Goal: Task Accomplishment & Management: Manage account settings

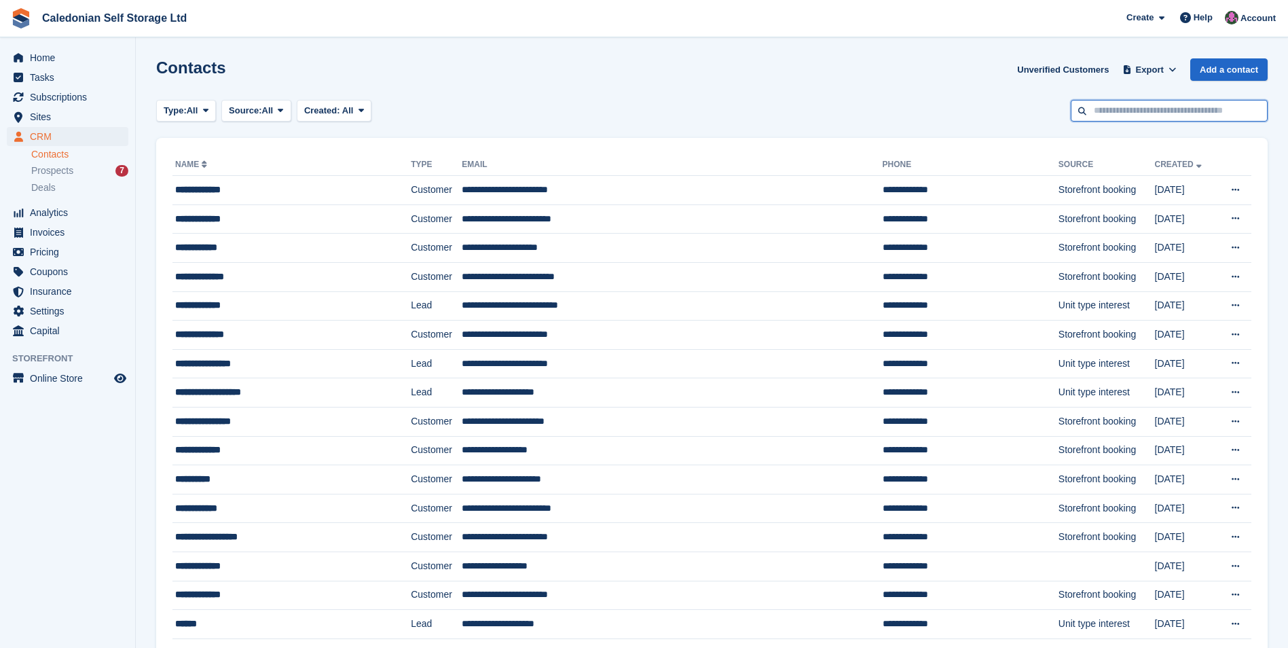
click at [1114, 107] on input "text" at bounding box center [1169, 111] width 197 height 22
type input "***"
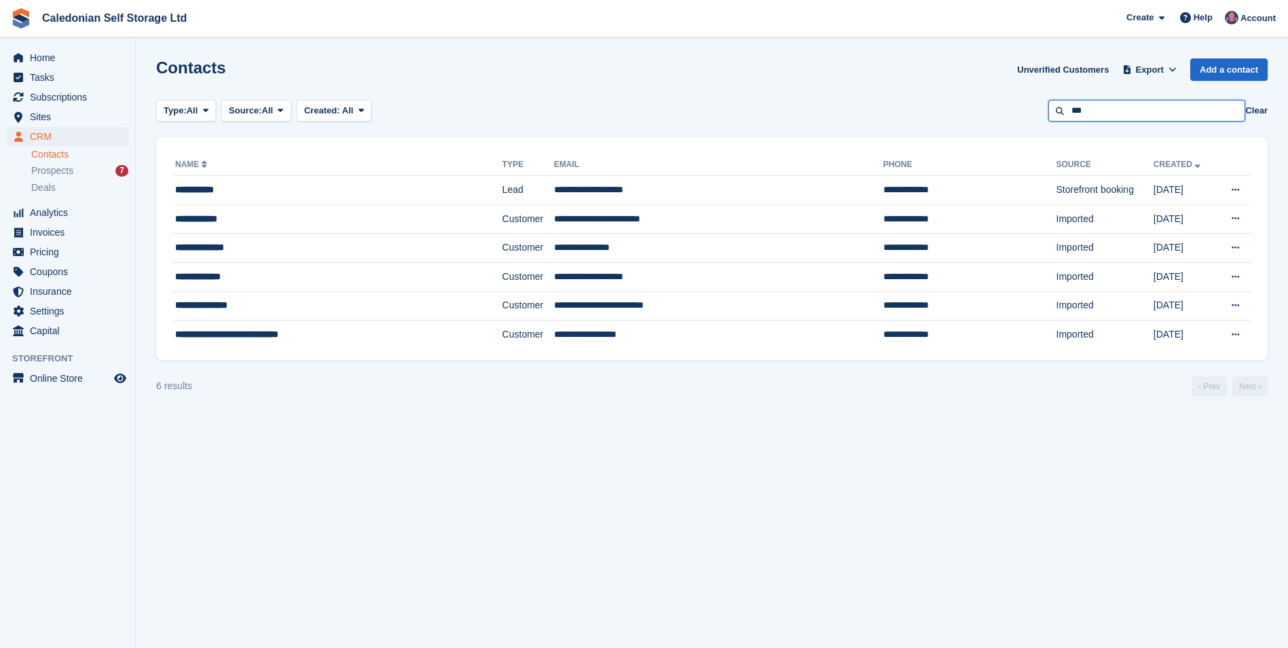
click at [1111, 109] on input "***" at bounding box center [1146, 111] width 197 height 22
type input "***"
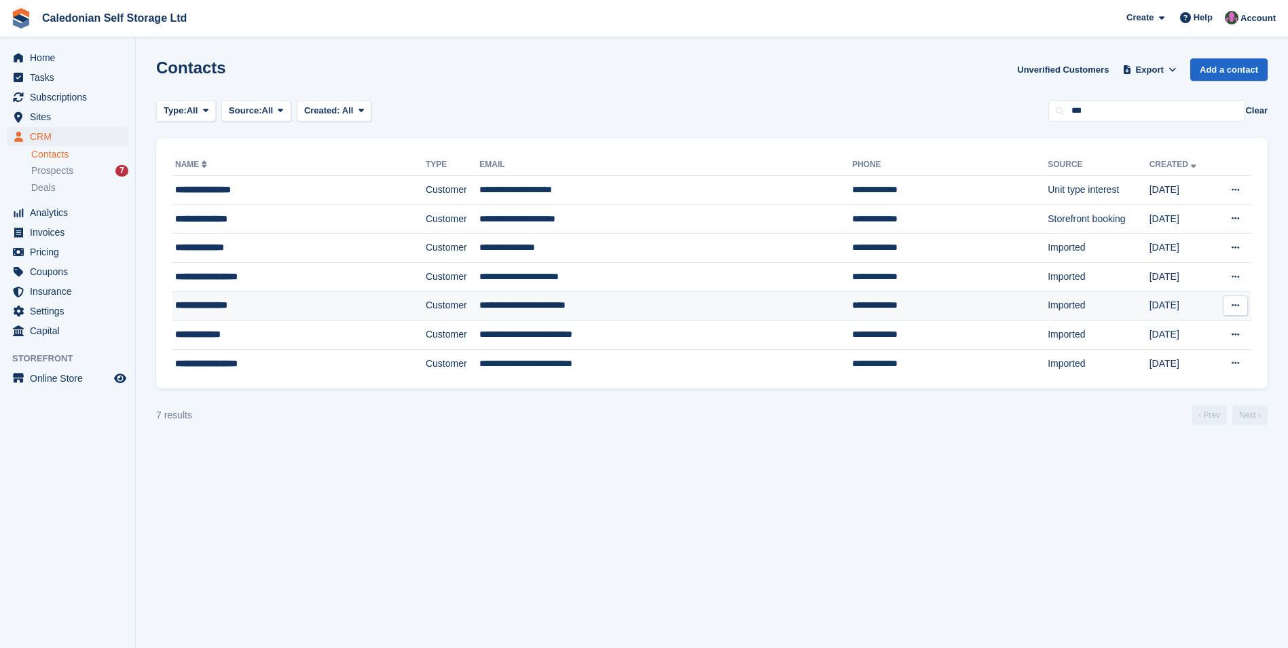
click at [733, 309] on td "**********" at bounding box center [665, 305] width 373 height 29
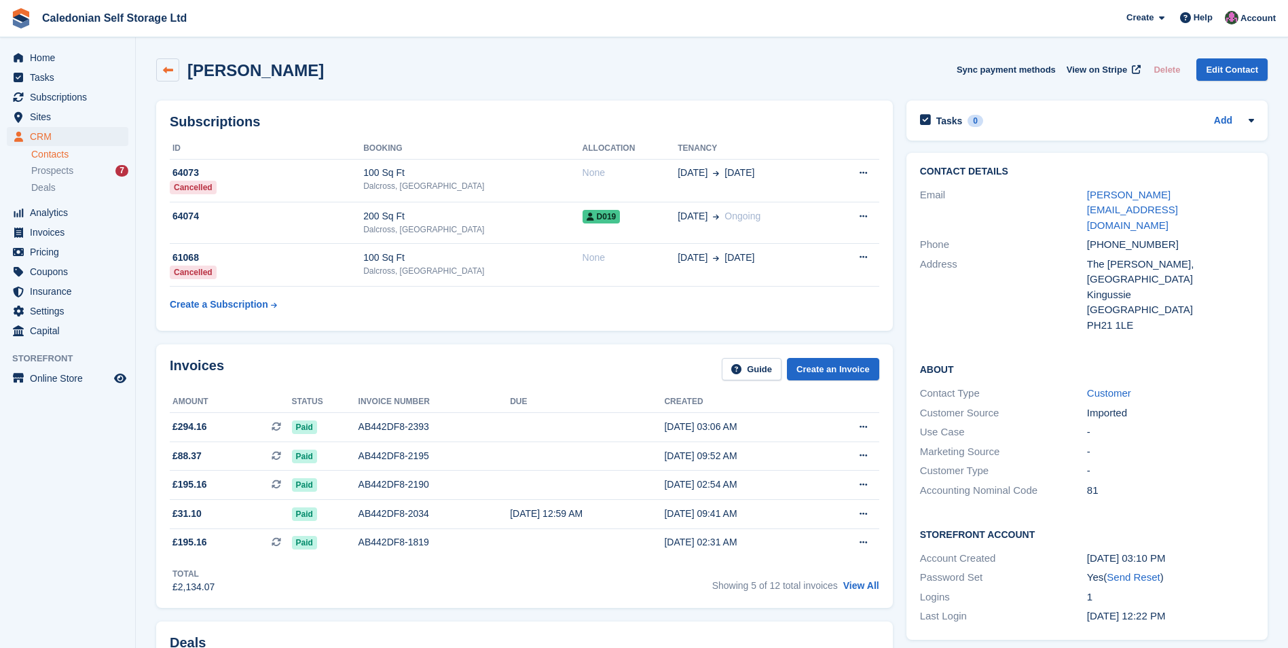
click at [167, 64] on link at bounding box center [167, 69] width 23 height 23
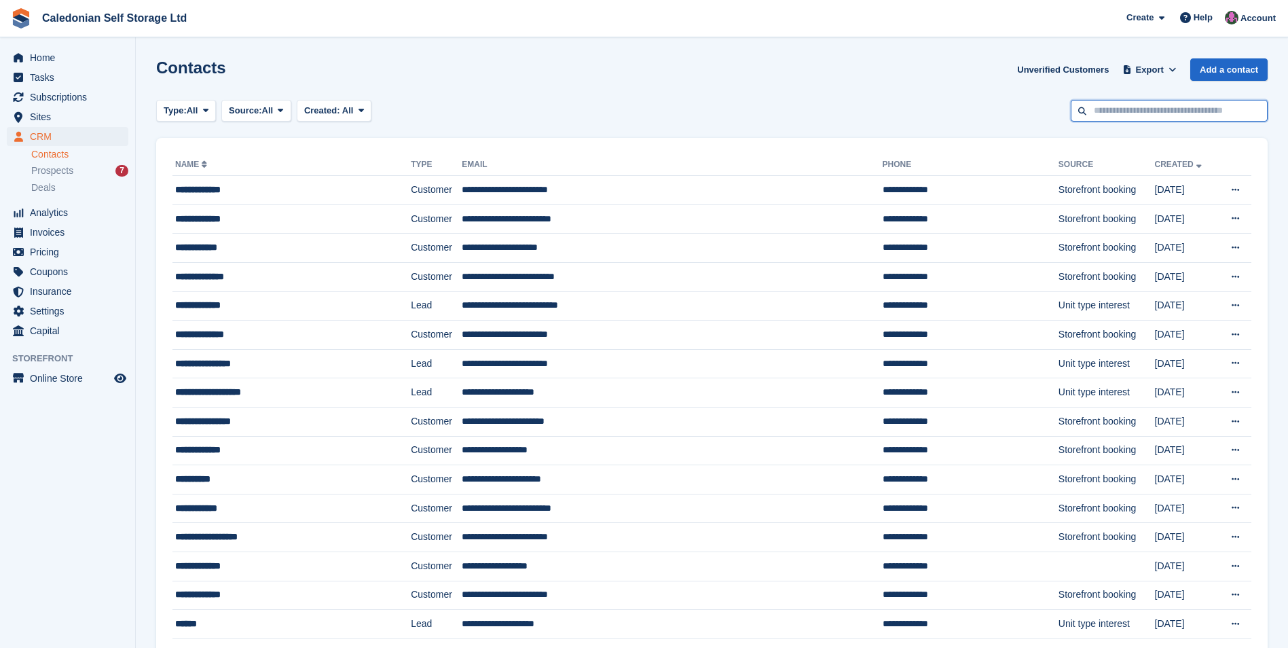
click at [1102, 118] on input "text" at bounding box center [1169, 111] width 197 height 22
type input "****"
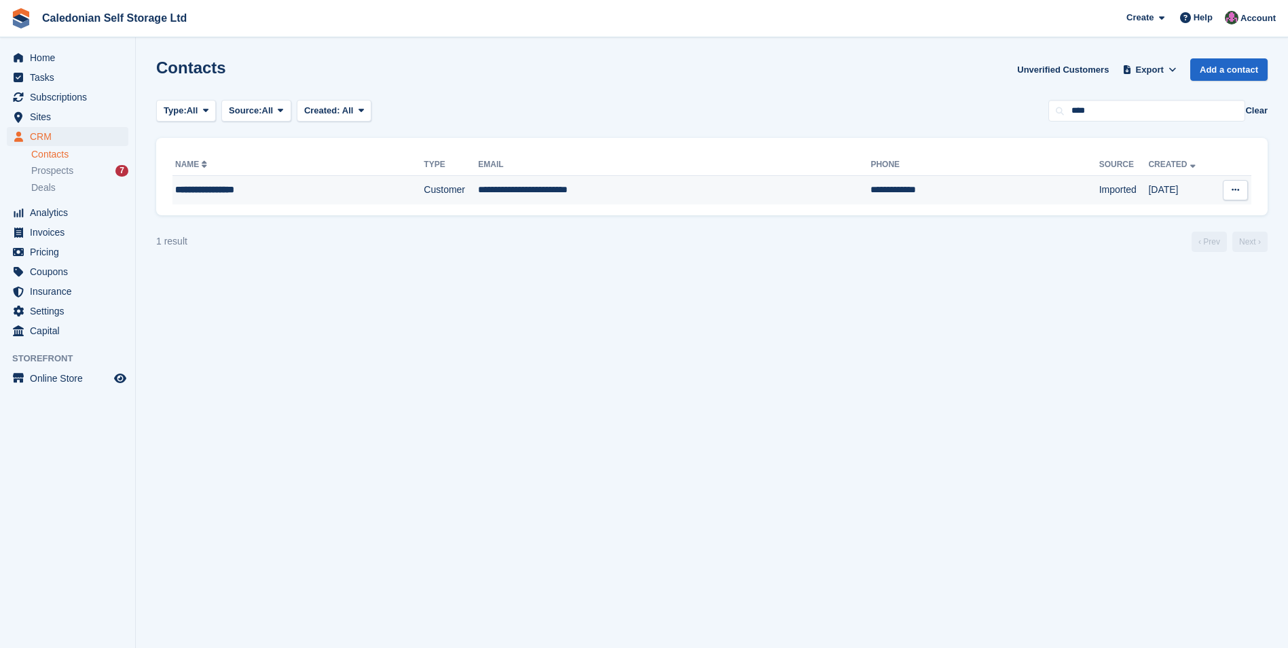
click at [667, 196] on td "**********" at bounding box center [674, 190] width 392 height 29
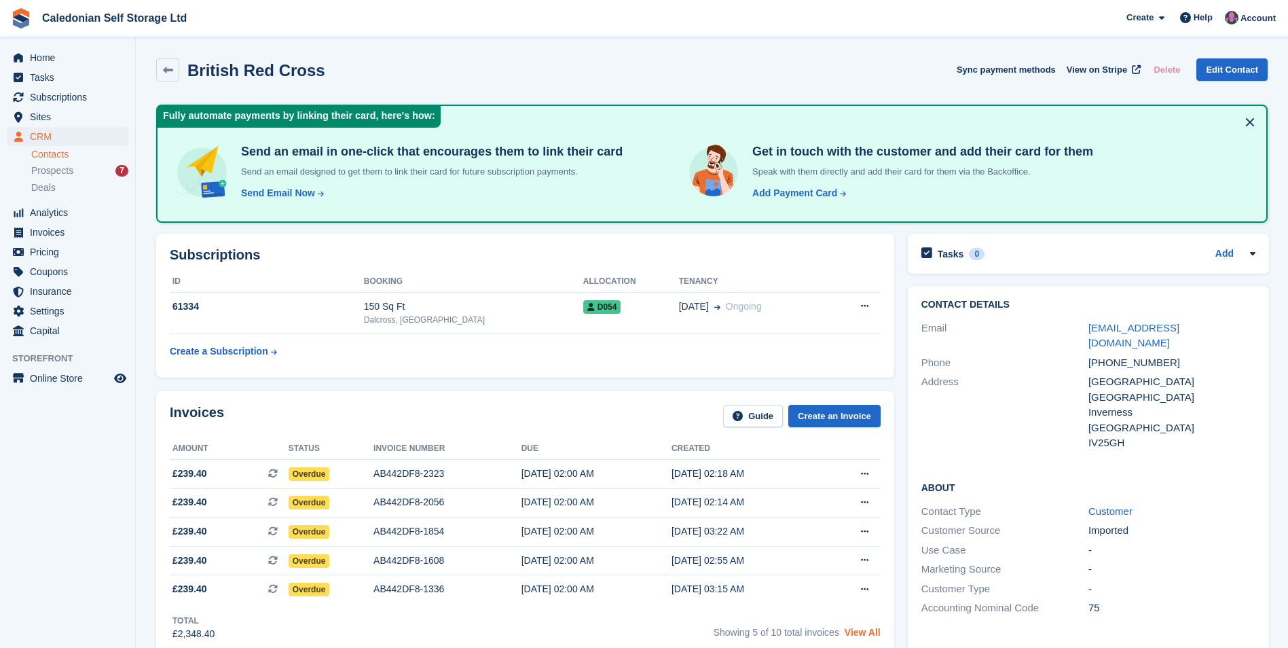
click at [859, 631] on link "View All" at bounding box center [862, 632] width 36 height 11
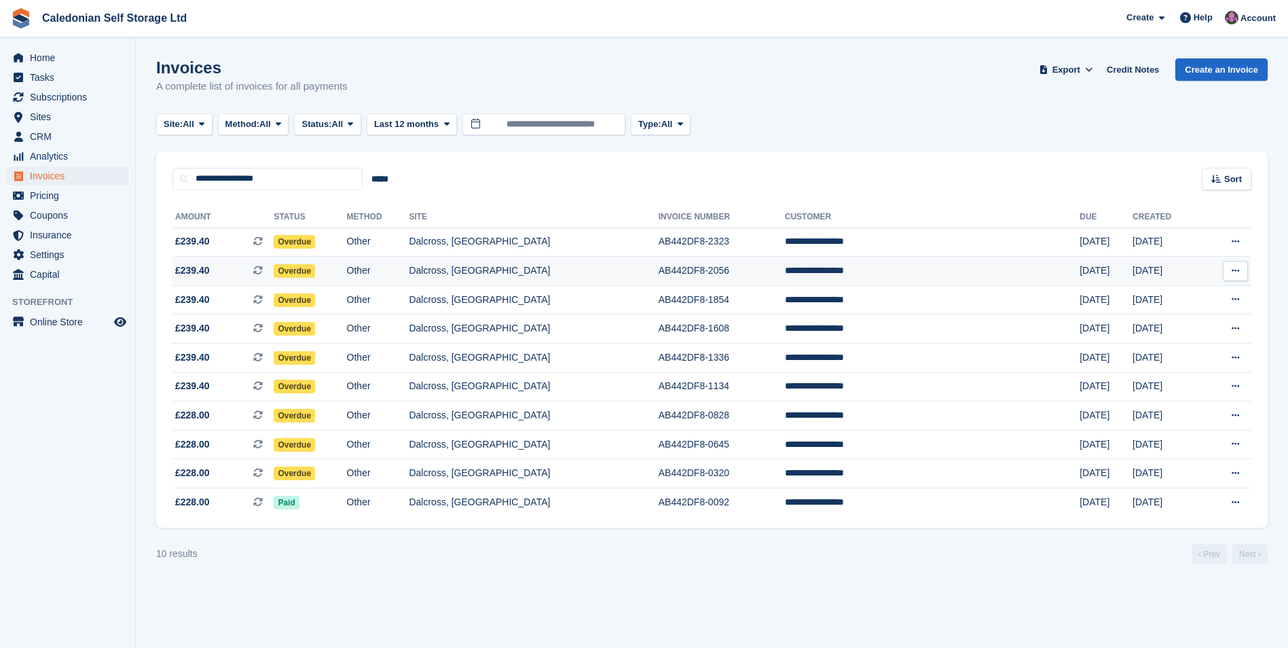
click at [315, 270] on span "Overdue" at bounding box center [294, 271] width 41 height 14
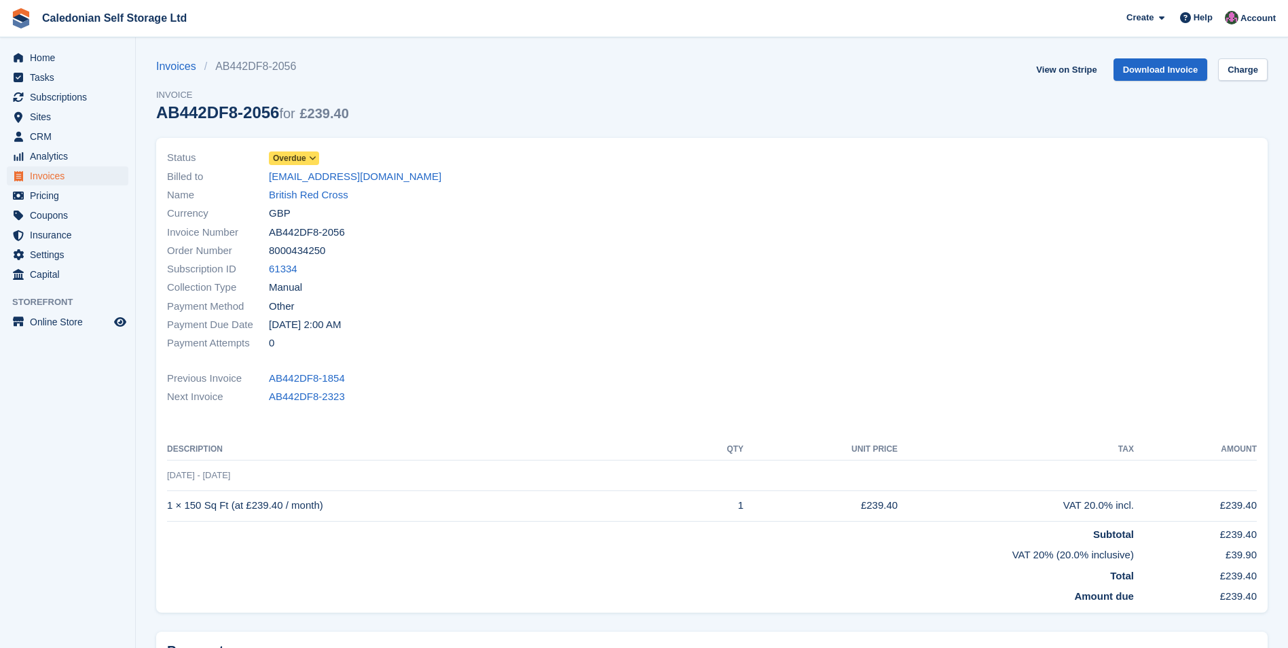
click at [309, 155] on icon at bounding box center [312, 158] width 7 height 8
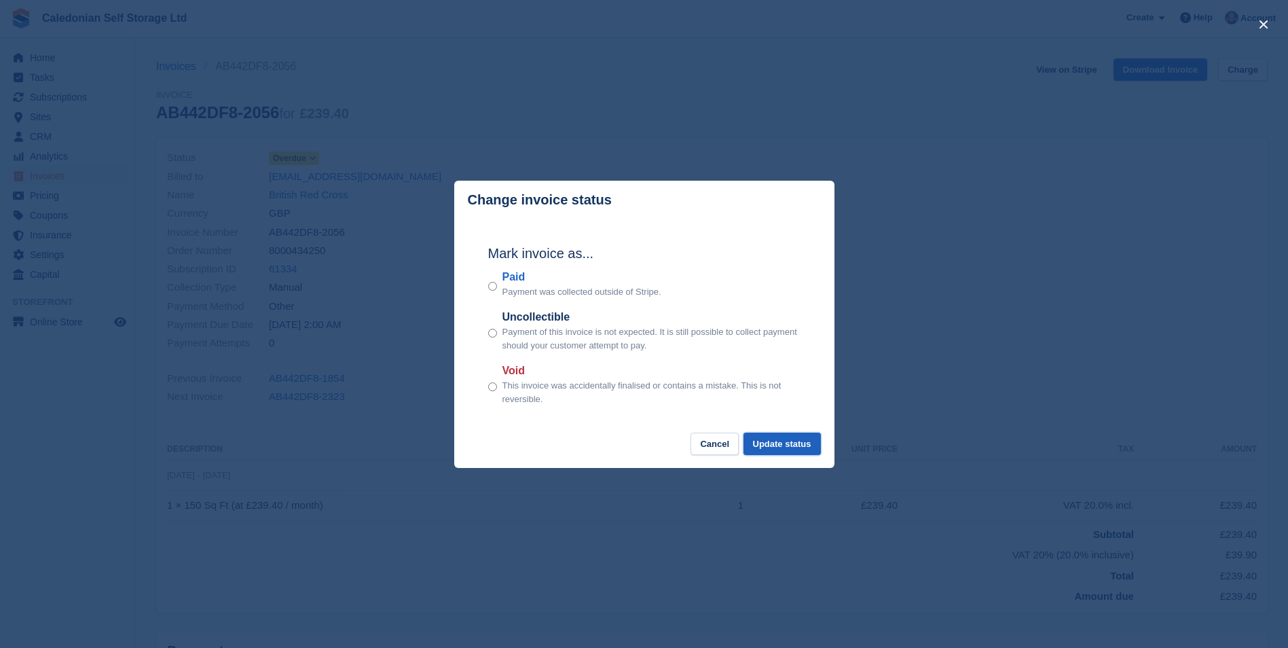
click at [801, 445] on button "Update status" at bounding box center [781, 443] width 77 height 22
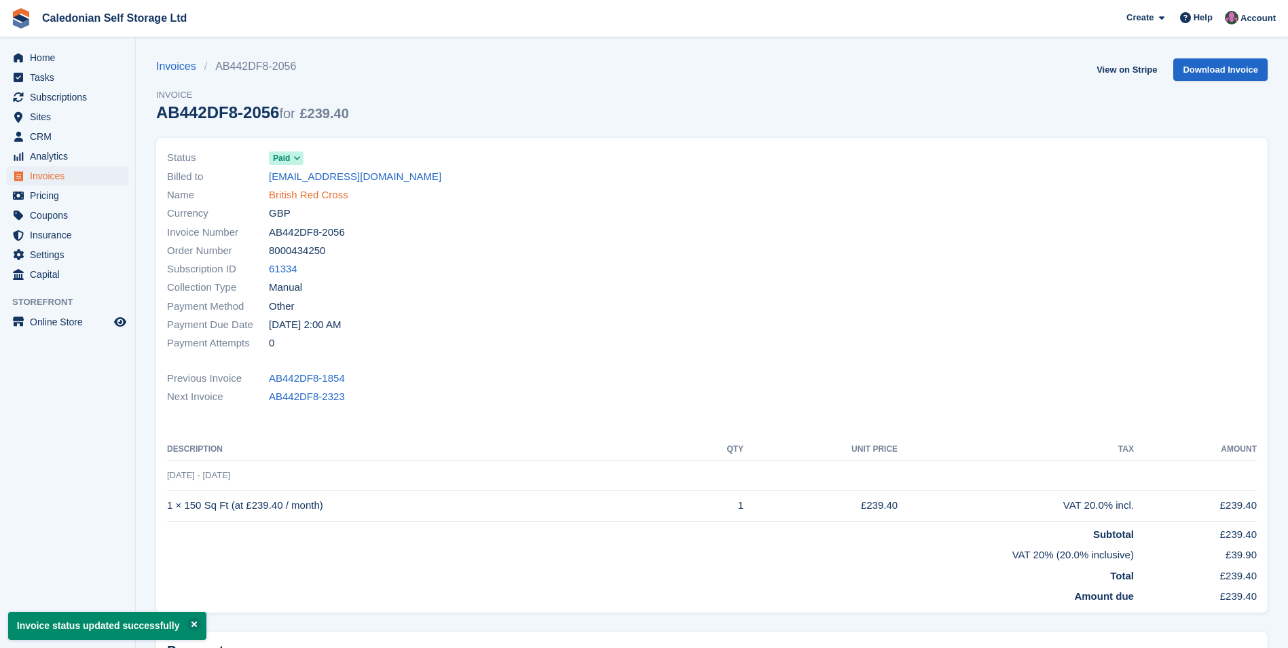
click at [285, 195] on link "British Red Cross" at bounding box center [308, 195] width 79 height 16
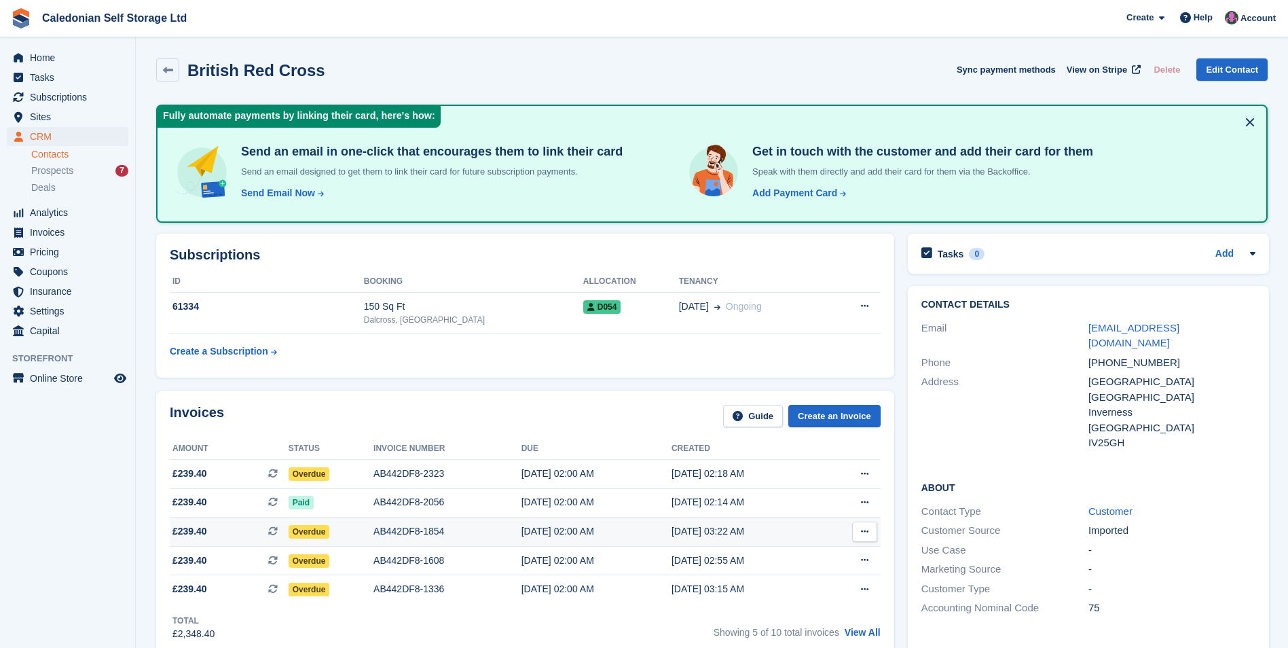
click at [322, 529] on span "Overdue" at bounding box center [309, 532] width 41 height 14
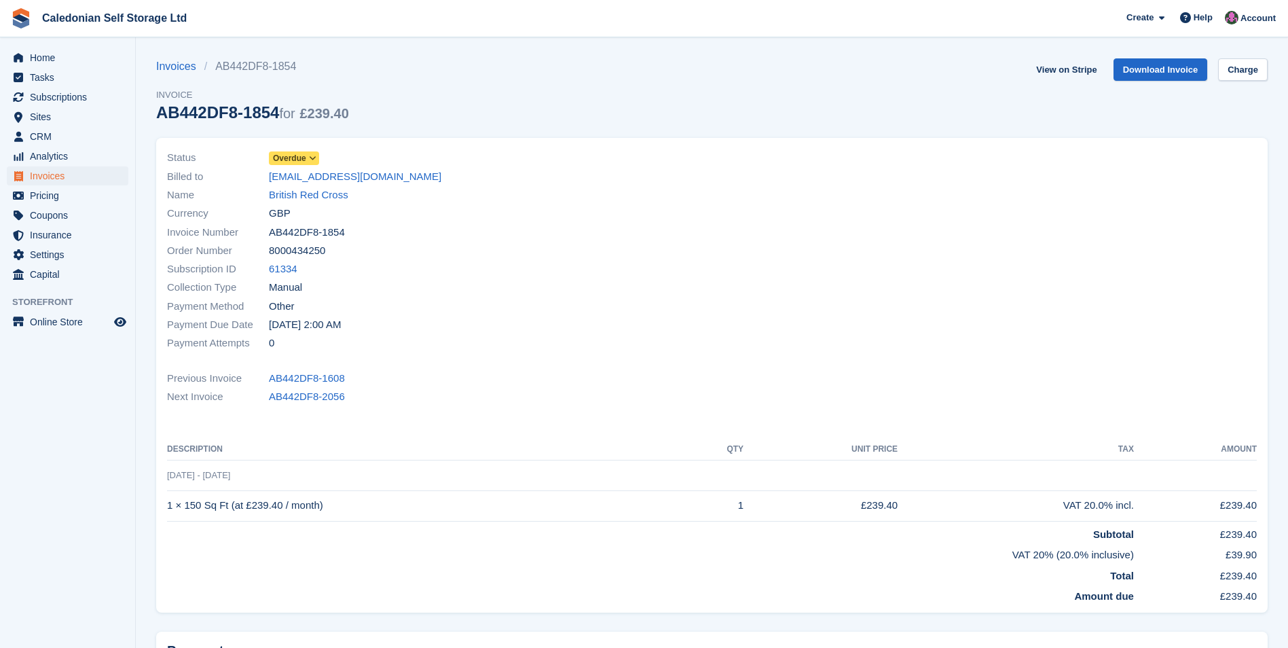
click at [294, 157] on span "Overdue" at bounding box center [289, 158] width 33 height 12
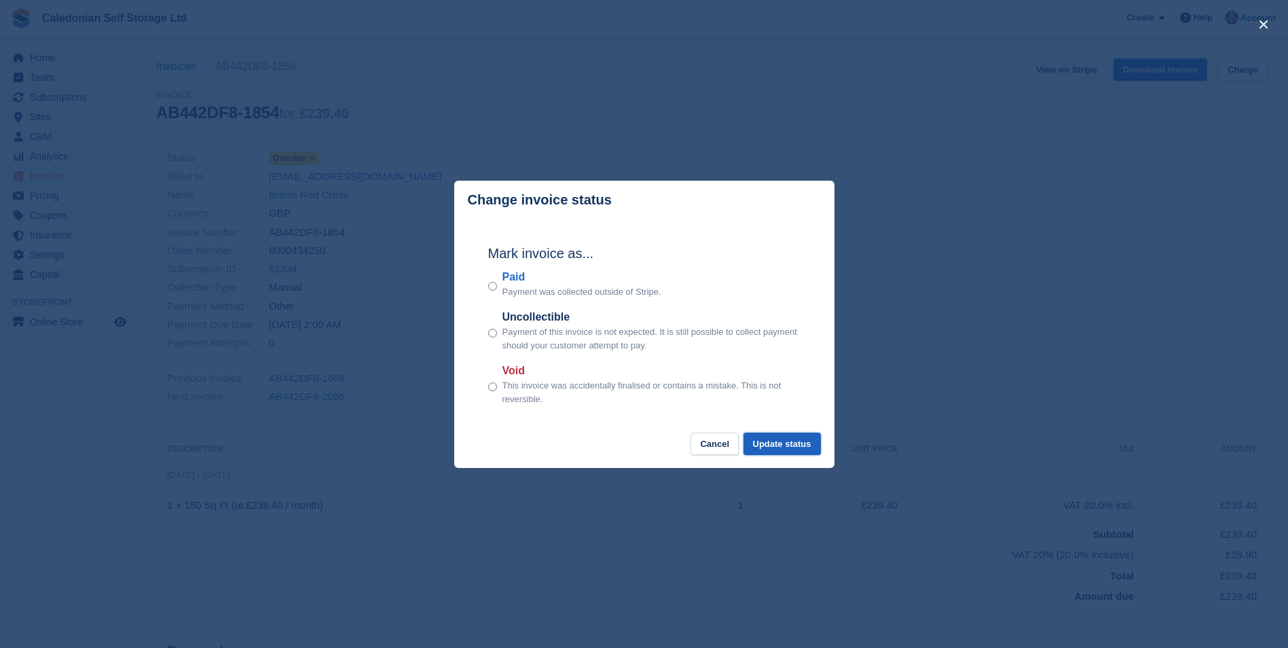
click at [770, 449] on button "Update status" at bounding box center [781, 443] width 77 height 22
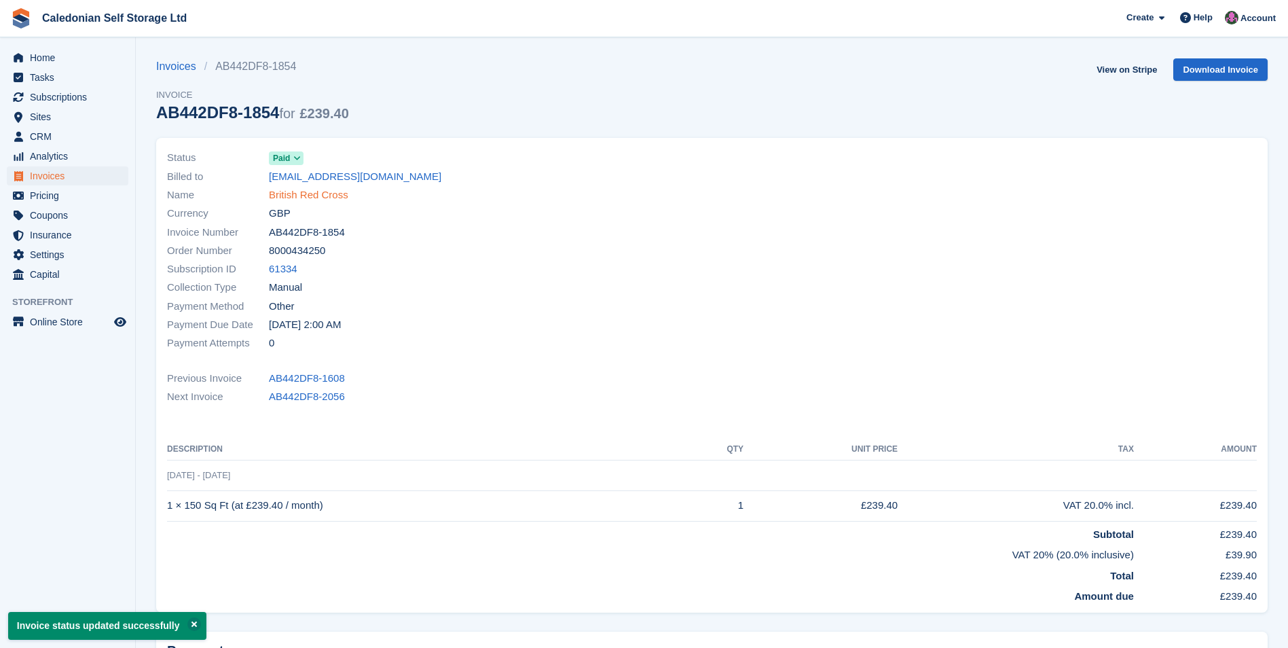
click at [297, 189] on link "British Red Cross" at bounding box center [308, 195] width 79 height 16
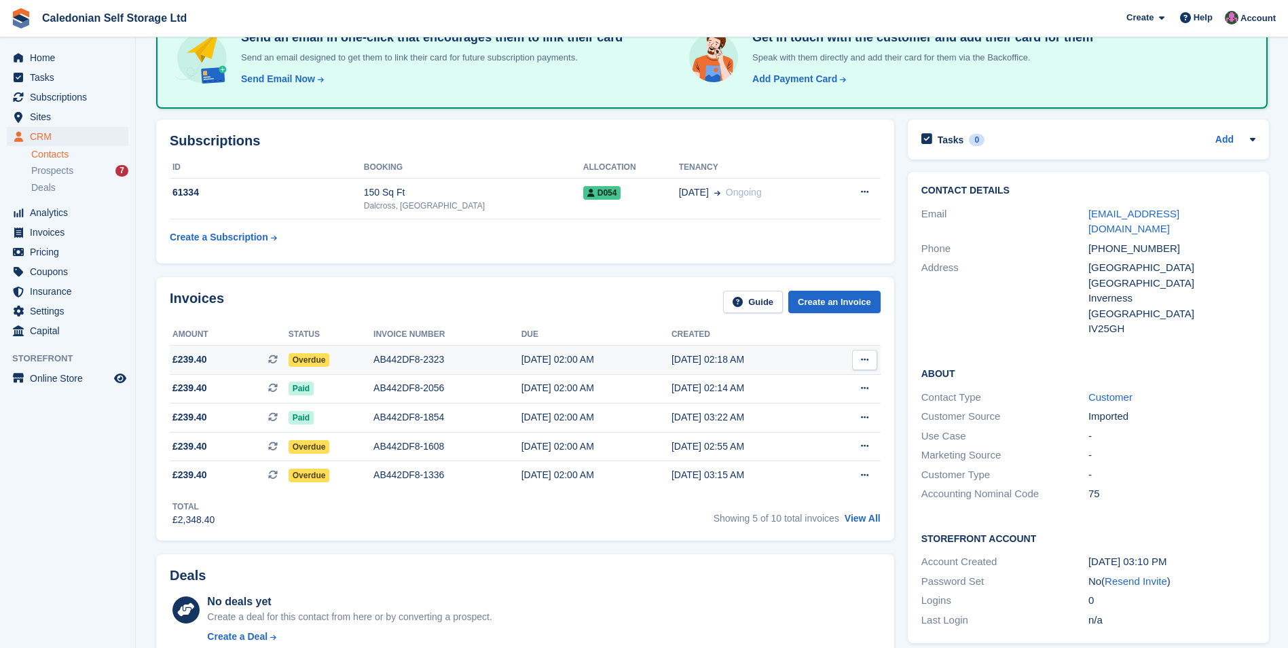
scroll to position [136, 0]
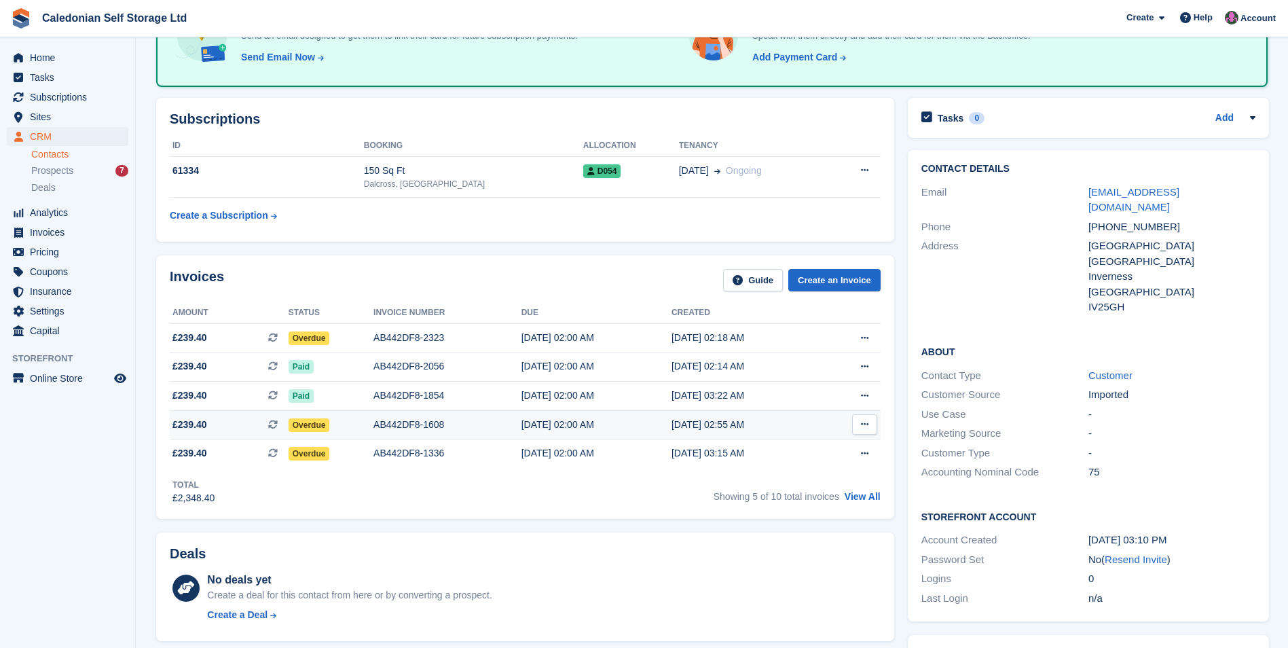
click at [318, 424] on span "Overdue" at bounding box center [309, 425] width 41 height 14
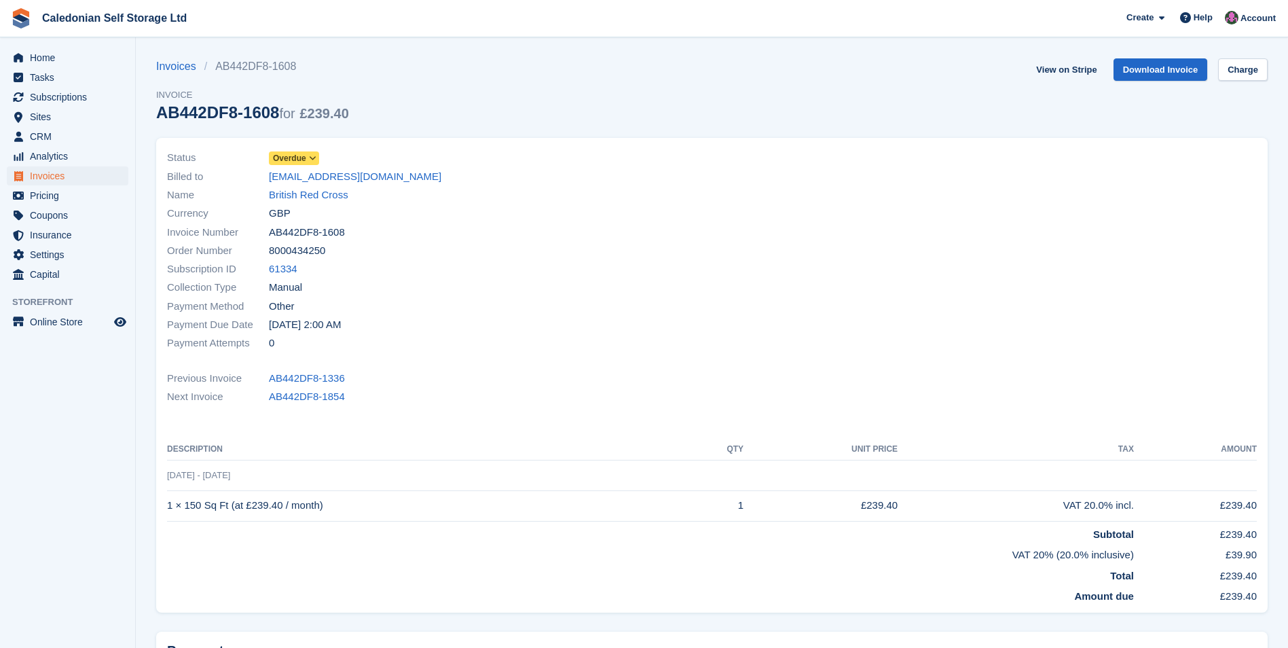
click at [311, 158] on icon at bounding box center [312, 158] width 7 height 8
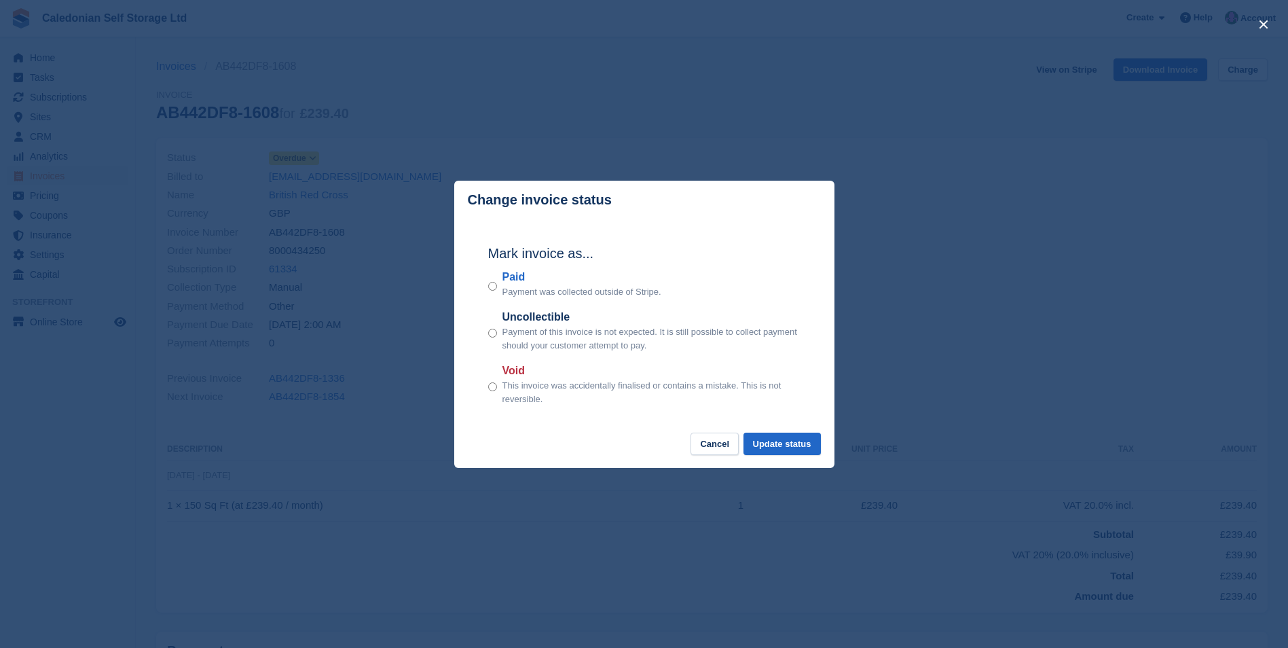
click at [500, 289] on div "Paid Payment was collected outside of Stripe." at bounding box center [644, 284] width 312 height 30
click at [793, 442] on button "Update status" at bounding box center [781, 443] width 77 height 22
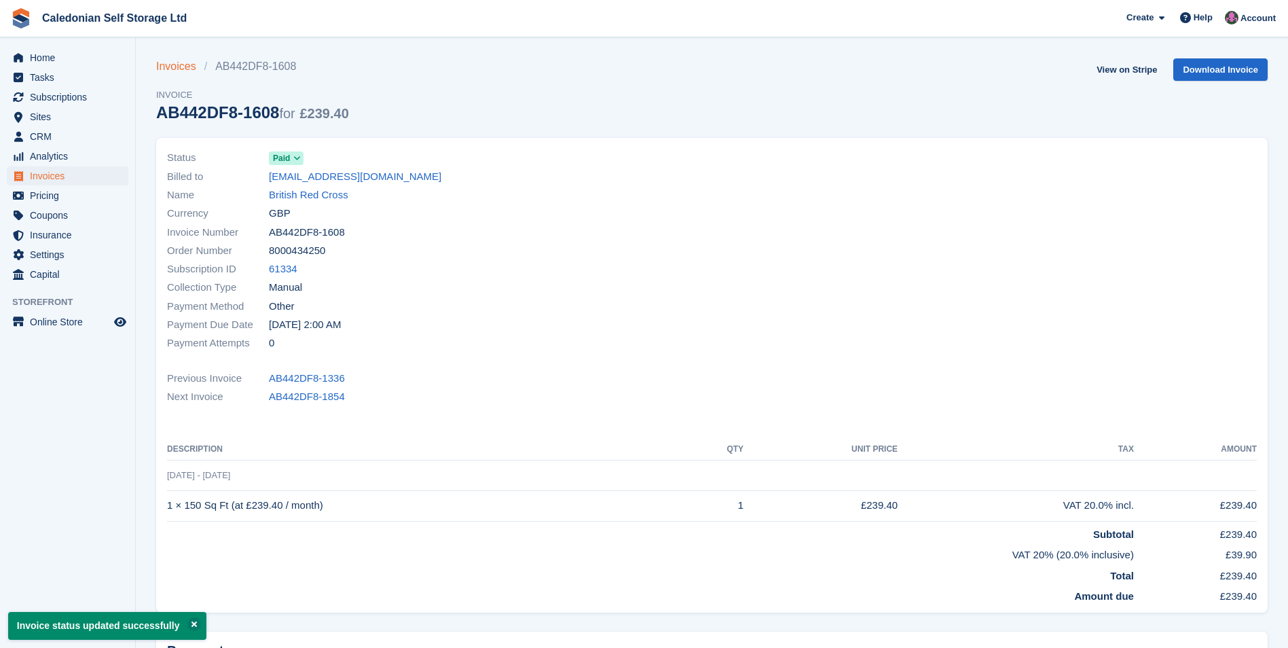
click at [172, 69] on link "Invoices" at bounding box center [180, 66] width 48 height 16
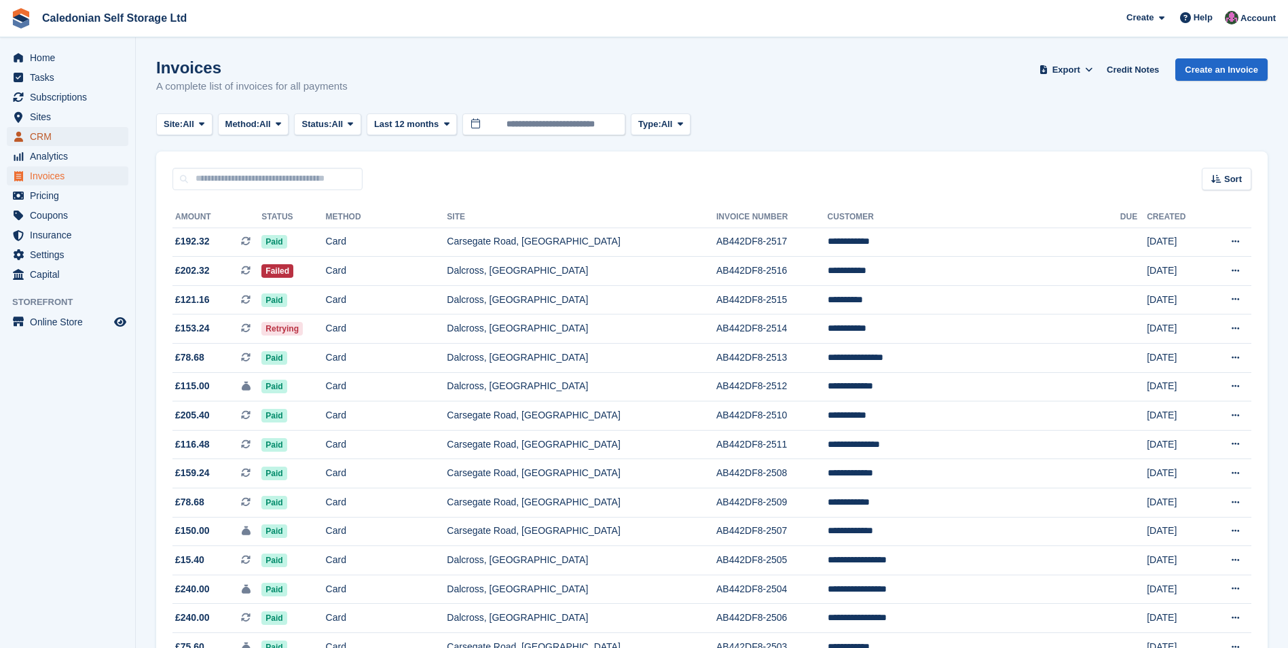
click at [56, 143] on span "CRM" at bounding box center [70, 136] width 81 height 19
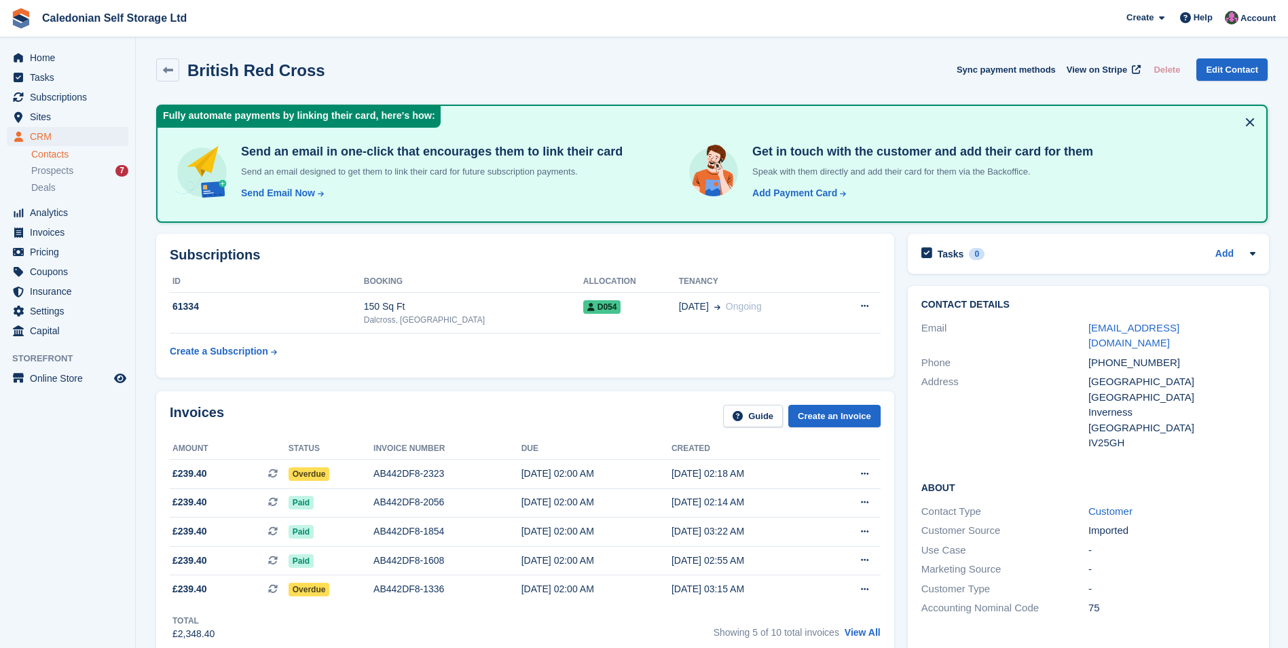
scroll to position [136, 0]
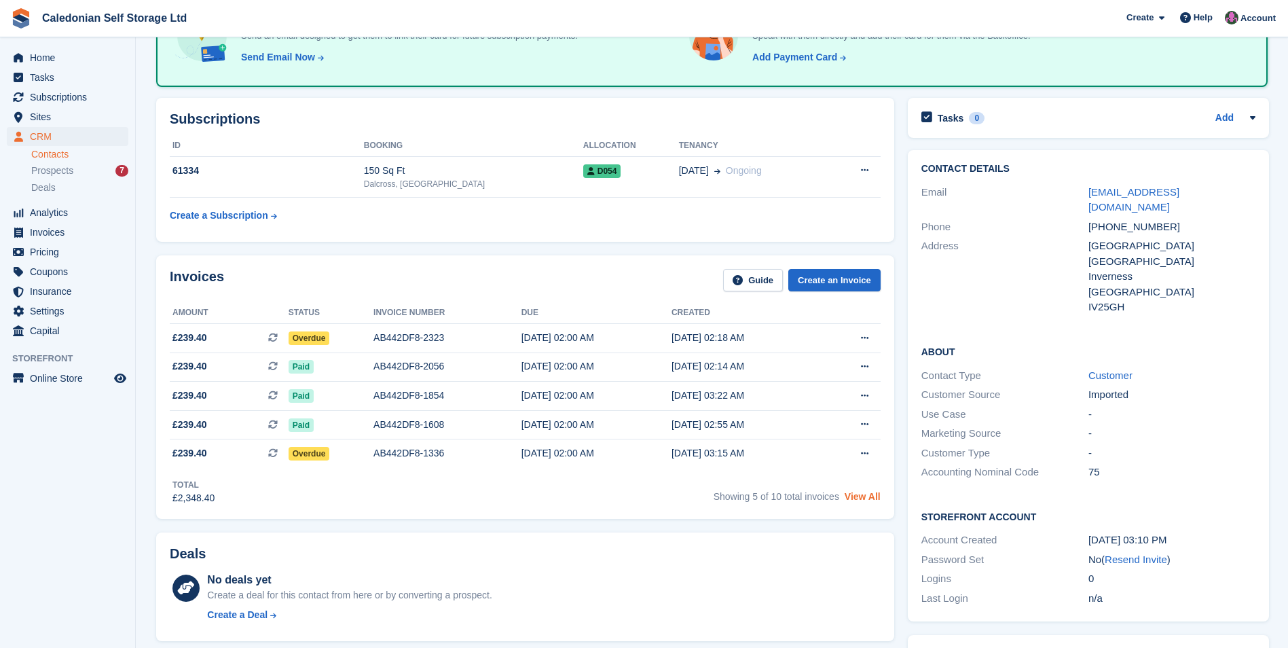
click at [870, 496] on link "View All" at bounding box center [862, 496] width 36 height 11
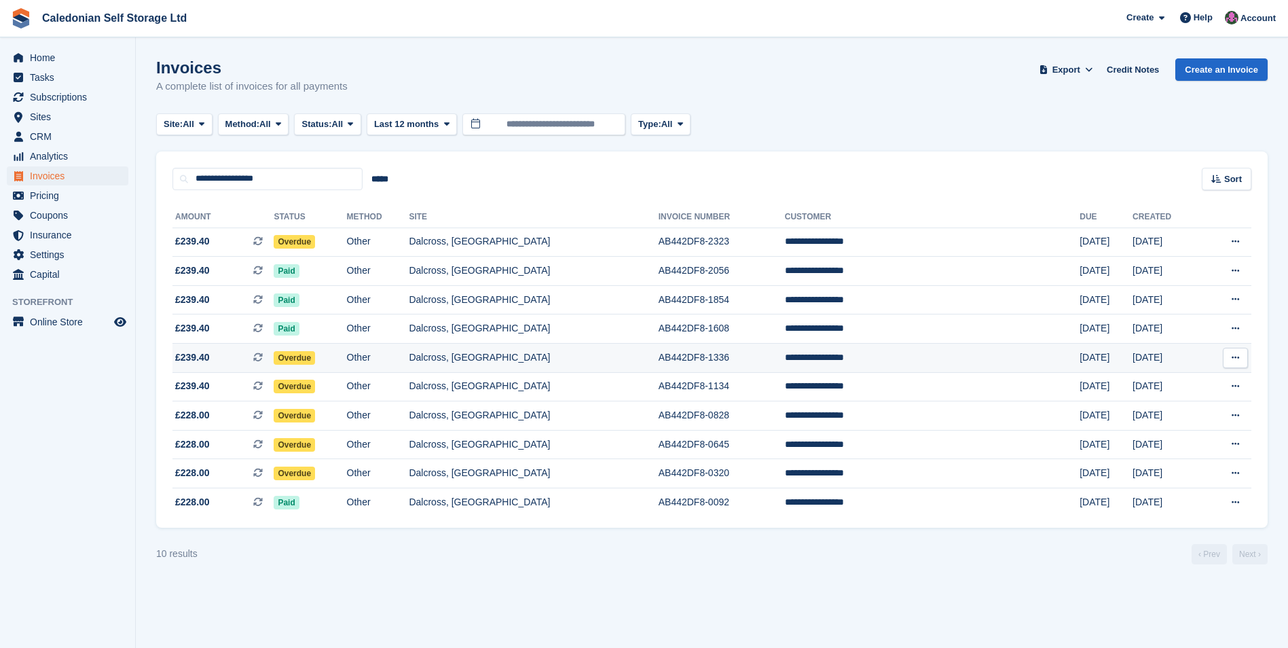
click at [346, 360] on td "Overdue" at bounding box center [310, 357] width 73 height 29
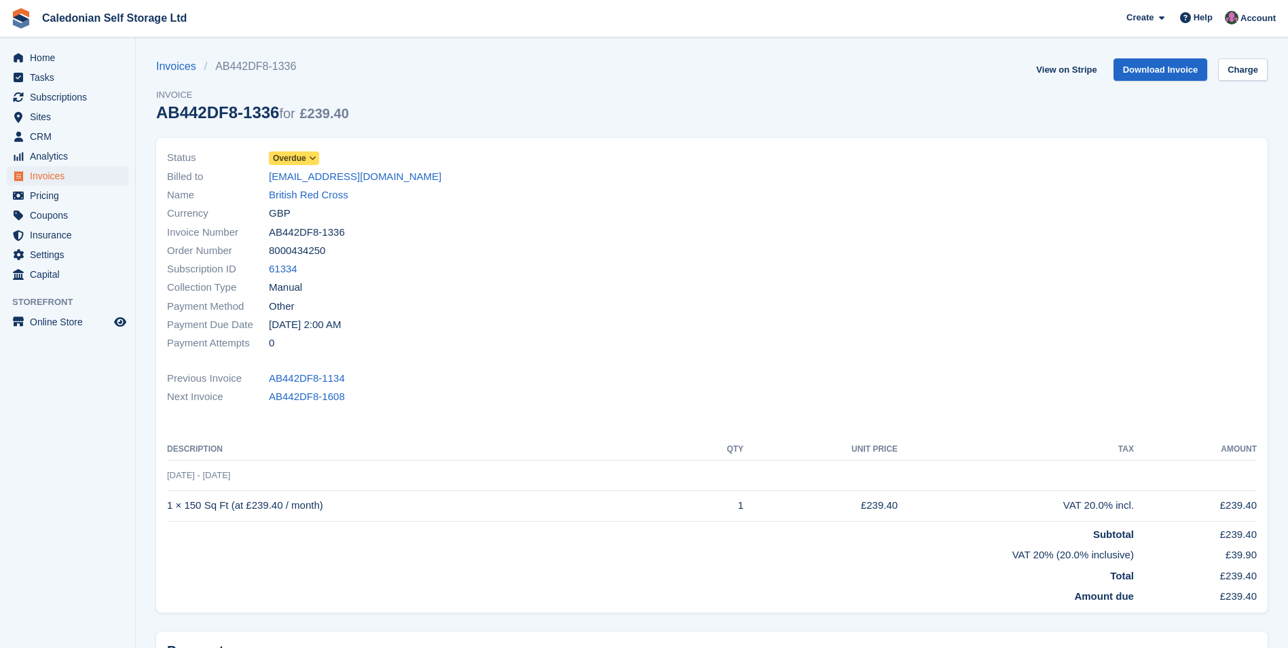
click at [301, 157] on span "Overdue" at bounding box center [289, 158] width 33 height 12
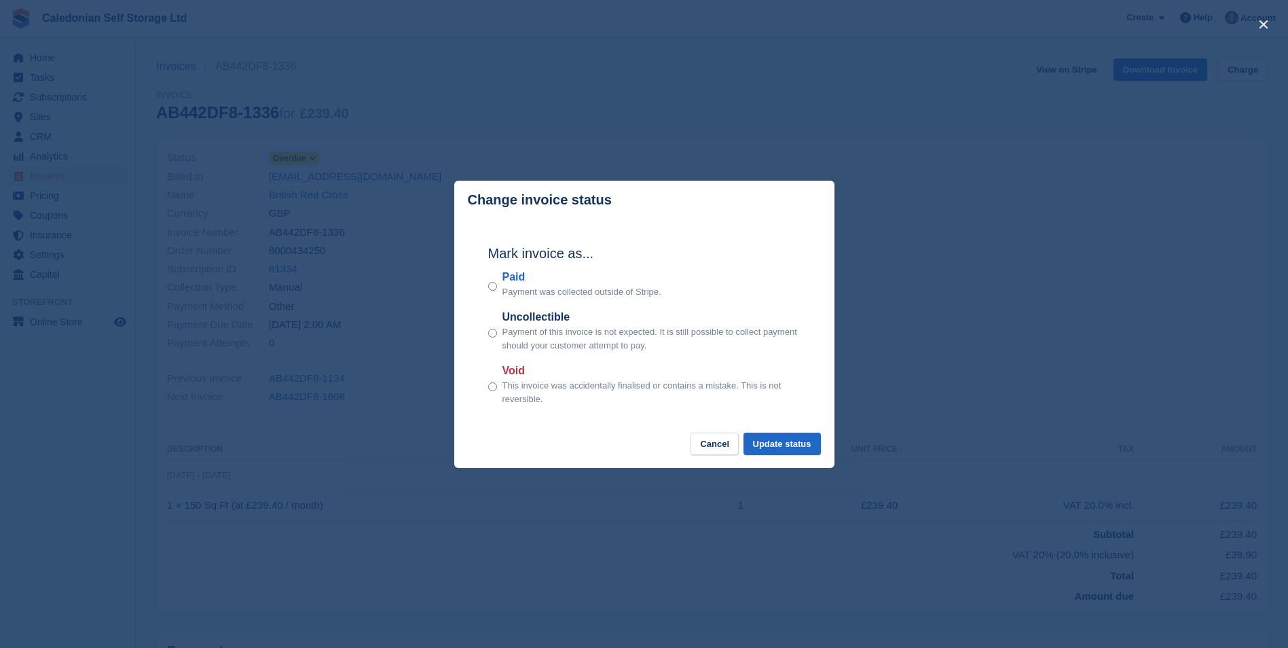
click at [487, 282] on div "Mark invoice as... Paid Payment was collected outside of Stripe. Uncollectible …" at bounding box center [643, 326] width 339 height 214
click at [782, 451] on button "Update status" at bounding box center [781, 443] width 77 height 22
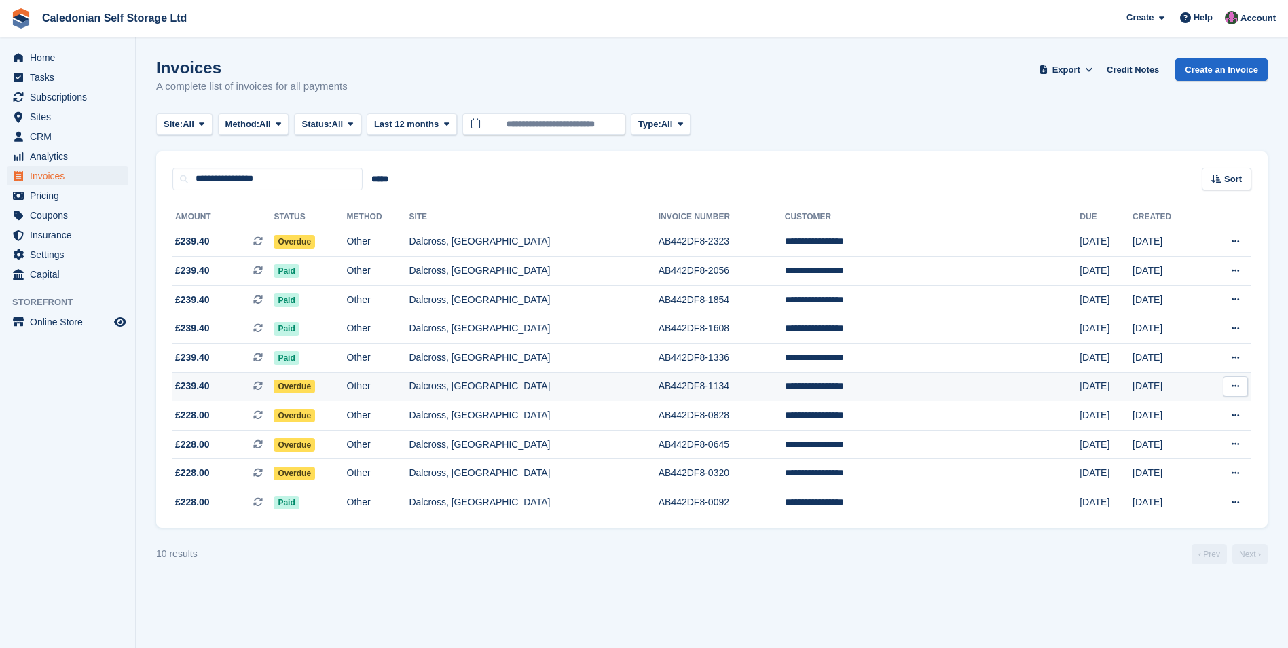
click at [346, 384] on td "Overdue" at bounding box center [310, 386] width 73 height 29
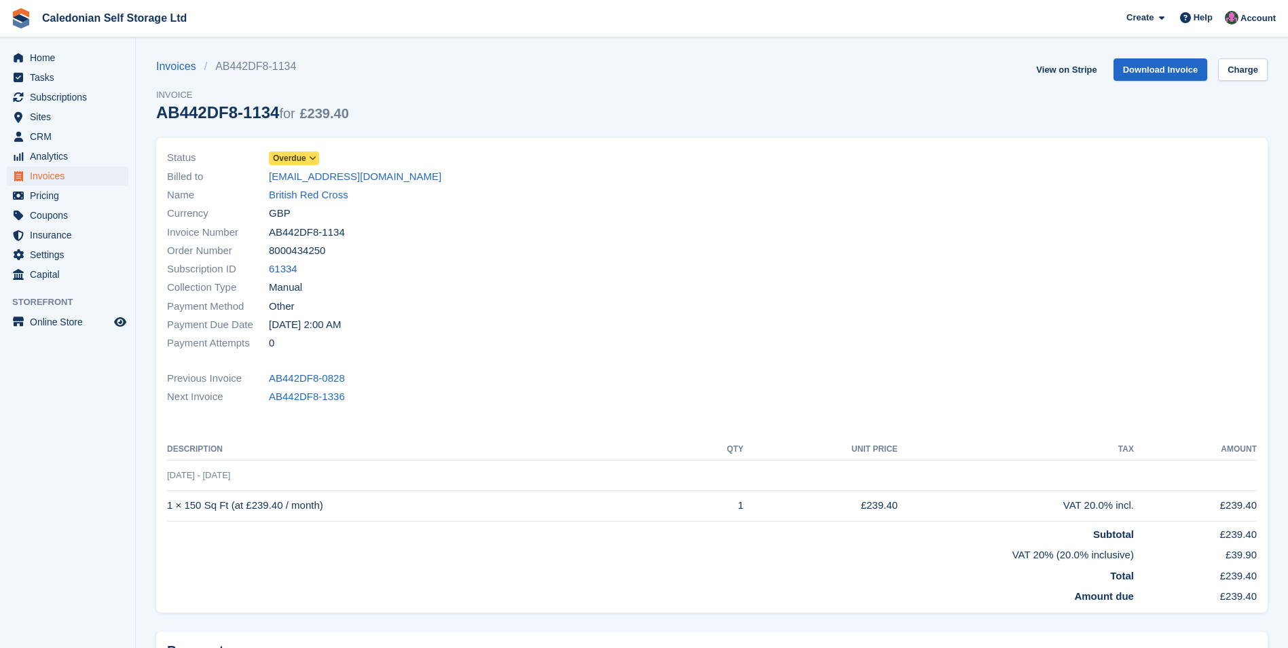
click at [303, 165] on span "Overdue" at bounding box center [294, 158] width 50 height 14
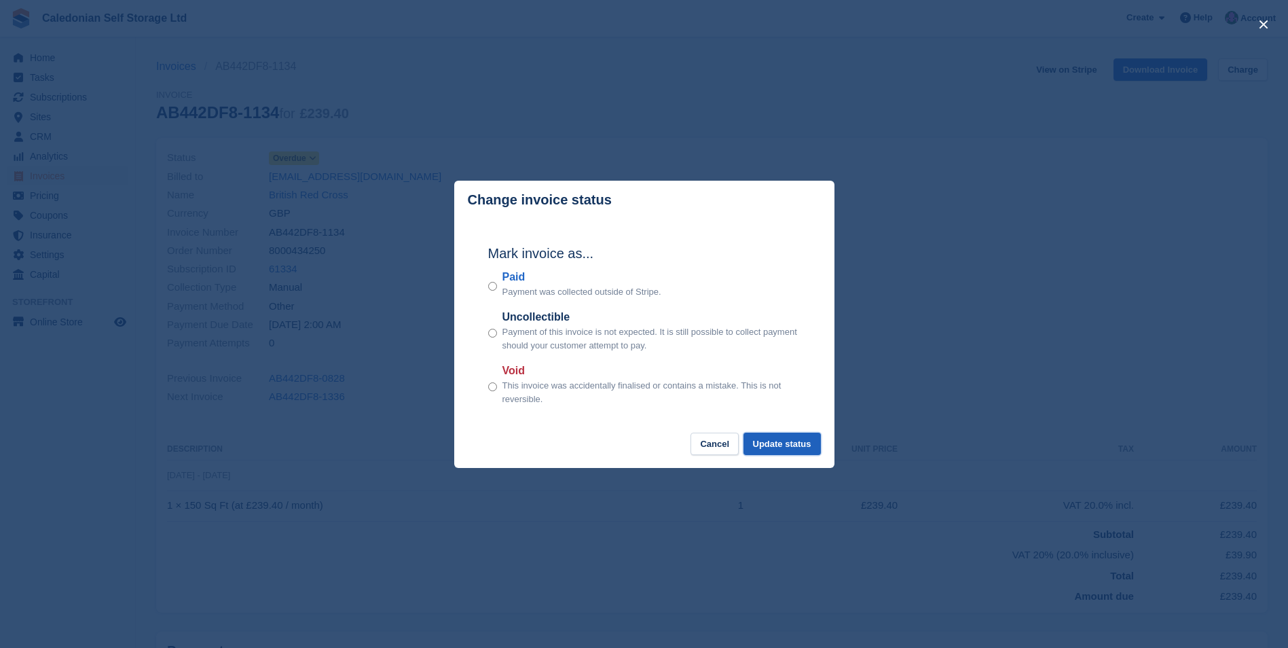
click at [792, 437] on button "Update status" at bounding box center [781, 443] width 77 height 22
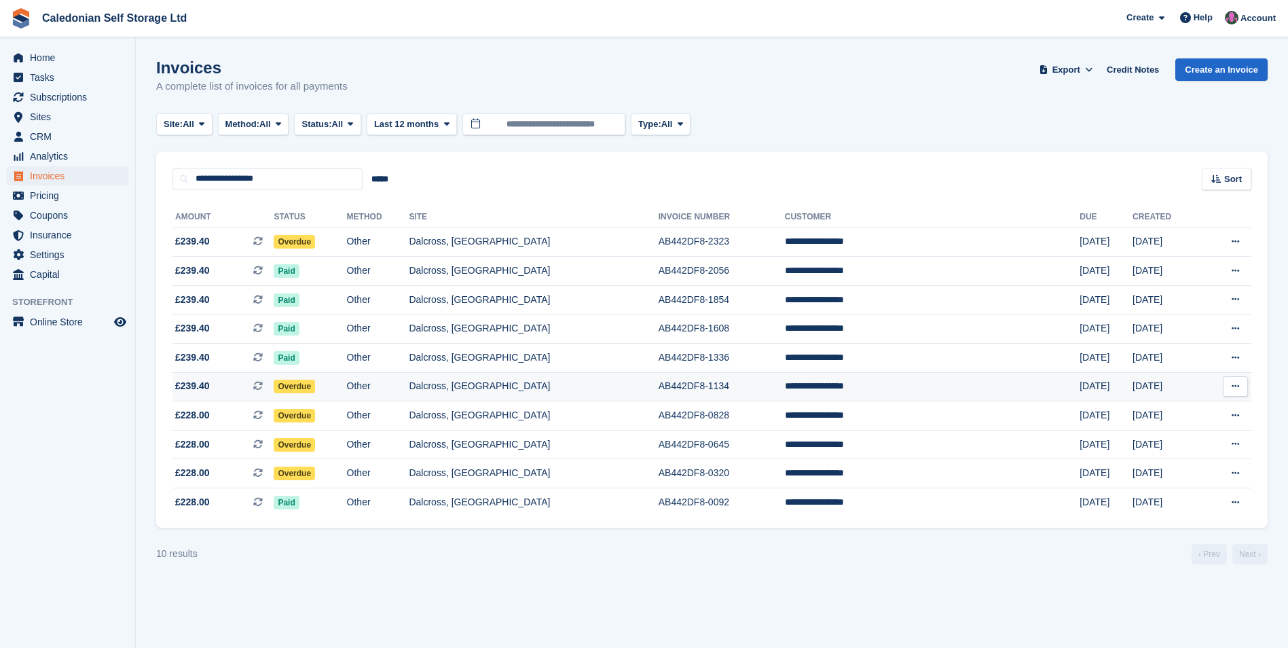
click at [346, 379] on td "Overdue" at bounding box center [310, 386] width 73 height 29
click at [346, 391] on td "Overdue" at bounding box center [310, 386] width 73 height 29
click at [346, 416] on td "Overdue" at bounding box center [310, 415] width 73 height 29
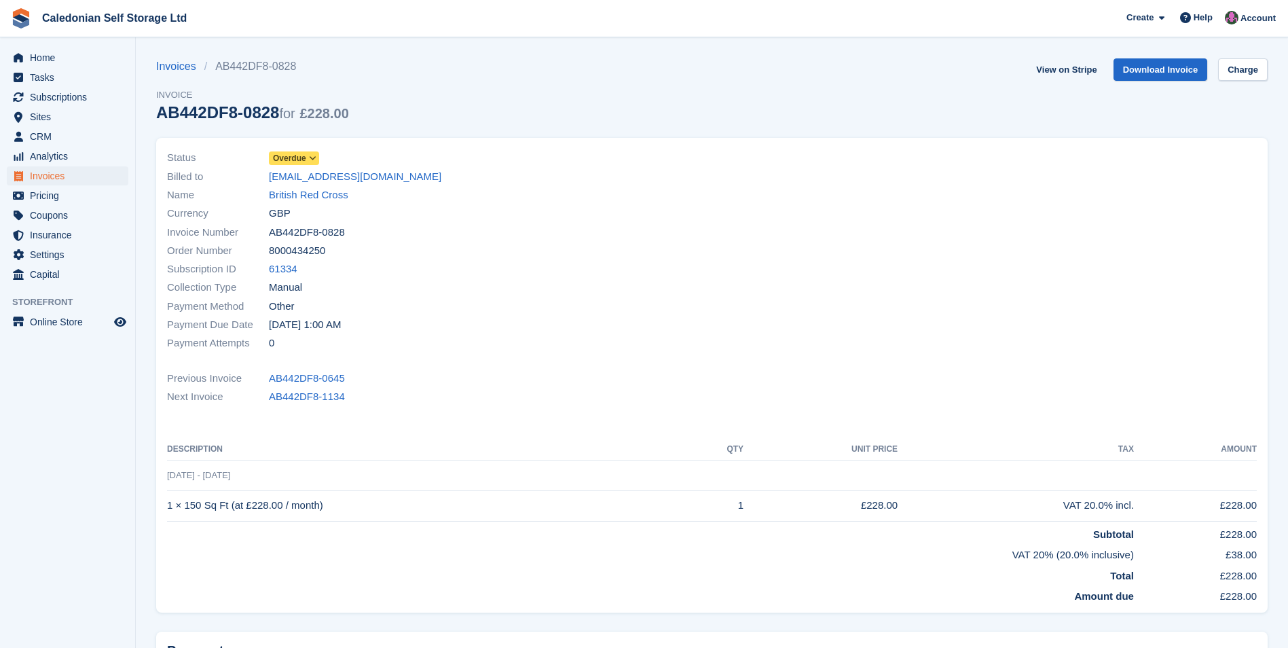
click at [300, 161] on span "Overdue" at bounding box center [289, 158] width 33 height 12
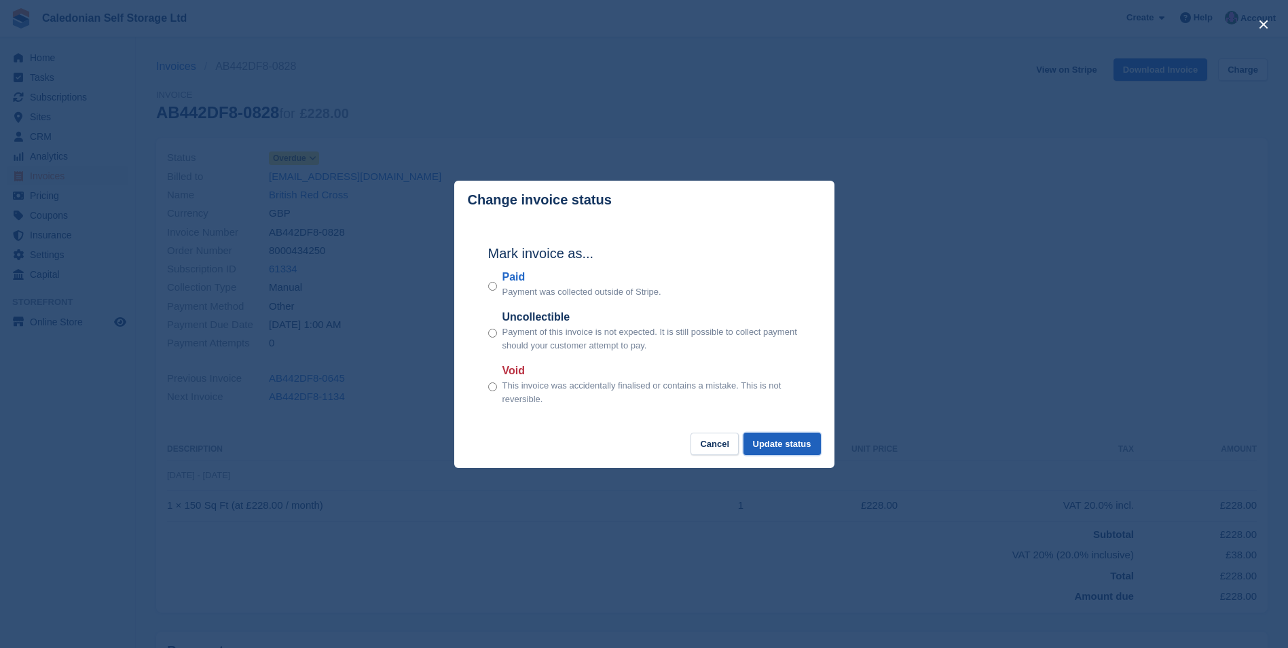
click at [787, 445] on button "Update status" at bounding box center [781, 443] width 77 height 22
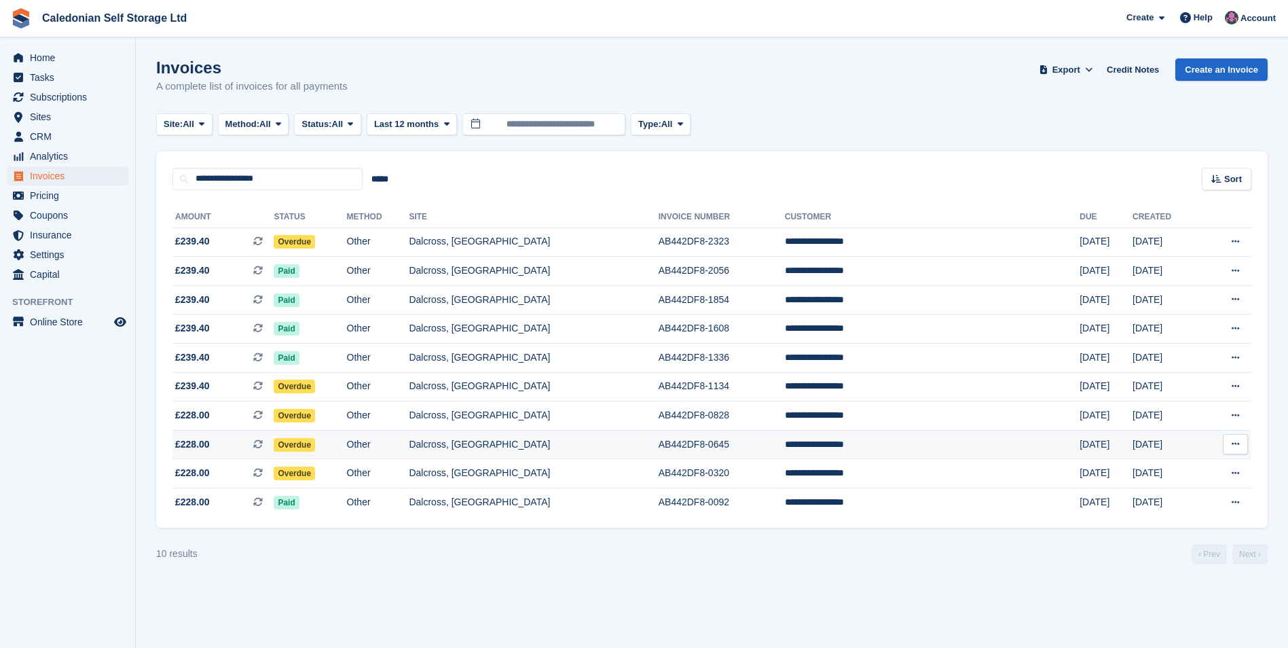
click at [409, 443] on td "Other" at bounding box center [378, 444] width 62 height 29
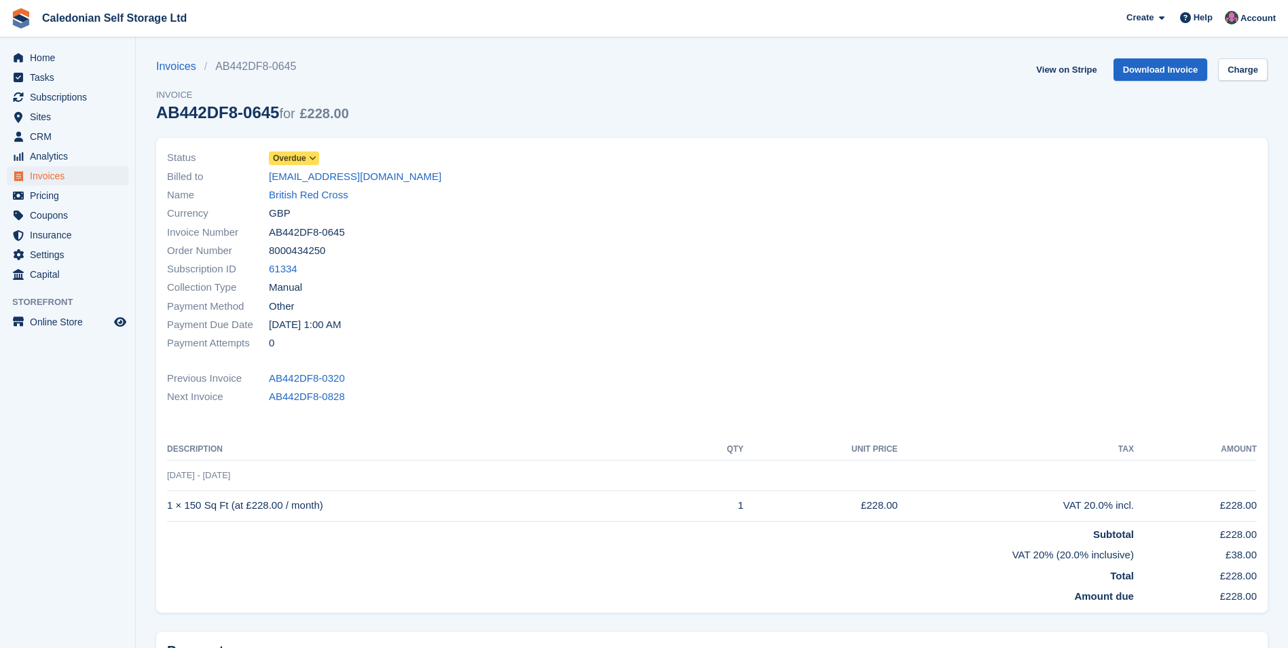
click at [308, 163] on span at bounding box center [313, 158] width 11 height 11
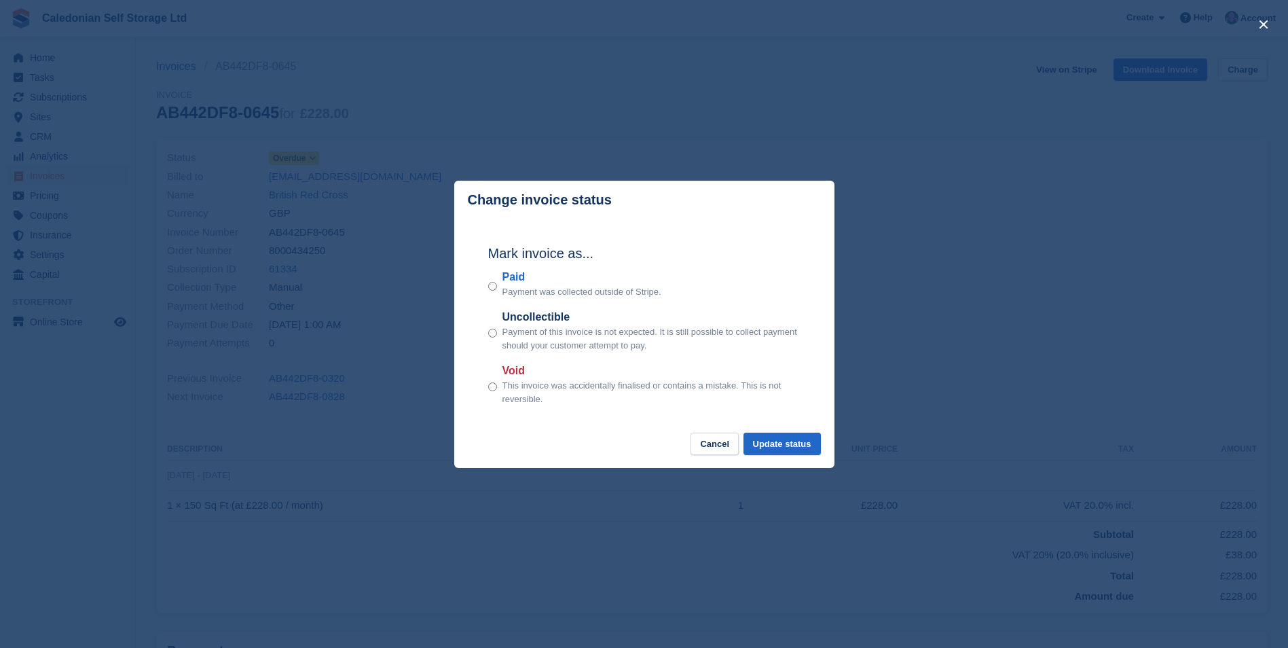
click at [487, 286] on div "Mark invoice as... Paid Payment was collected outside of Stripe. Uncollectible …" at bounding box center [643, 326] width 339 height 214
click at [497, 291] on div "Paid Payment was collected outside of Stripe." at bounding box center [644, 284] width 312 height 30
click at [504, 289] on p "Payment was collected outside of Stripe." at bounding box center [581, 292] width 159 height 14
click at [497, 288] on div "Paid Payment was collected outside of Stripe." at bounding box center [644, 284] width 312 height 30
click at [777, 447] on button "Update status" at bounding box center [781, 443] width 77 height 22
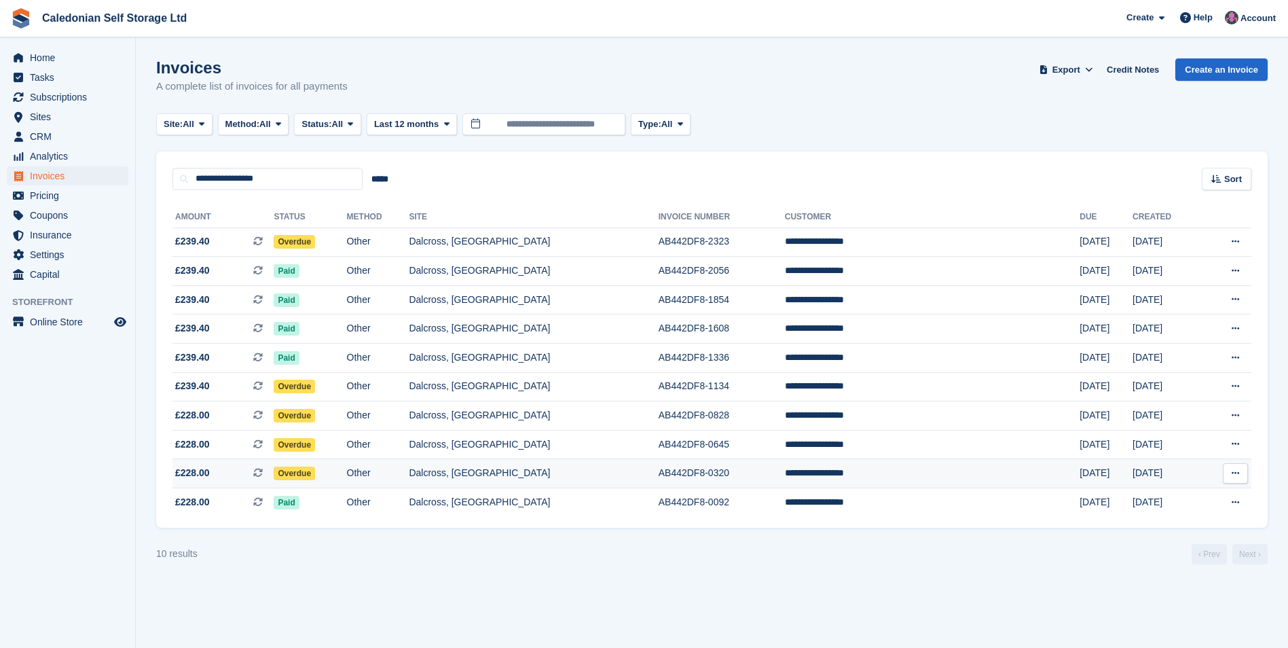
click at [346, 472] on td "Overdue" at bounding box center [310, 473] width 73 height 29
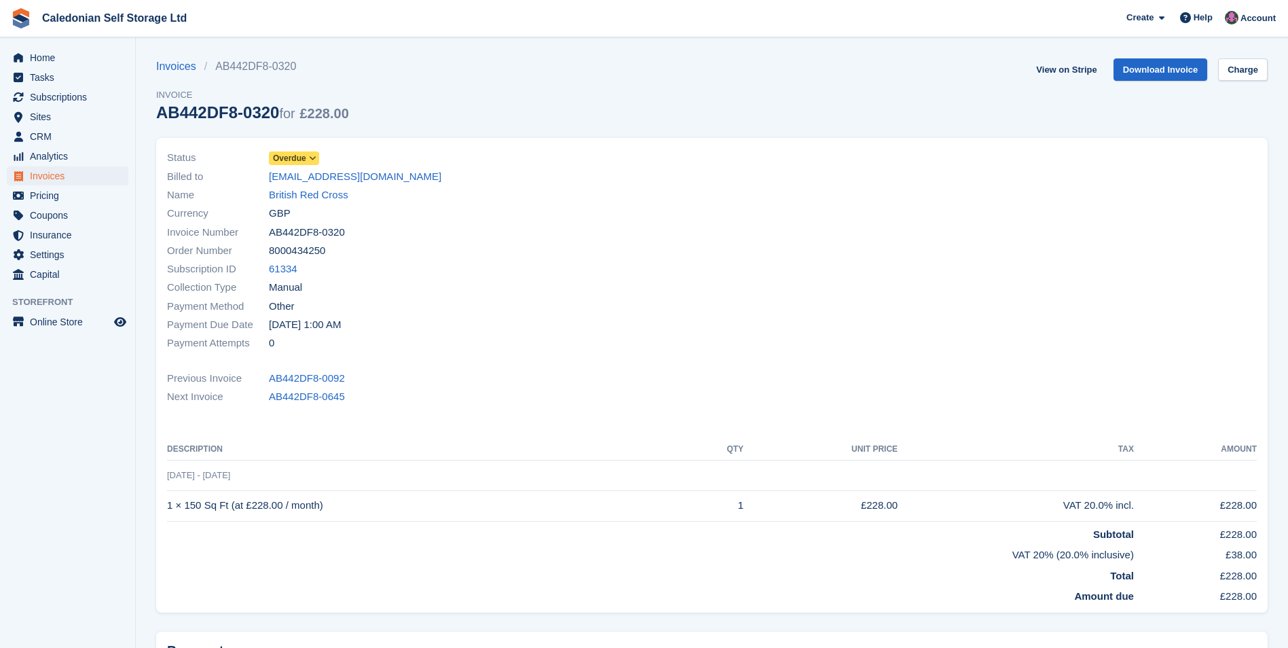
click at [299, 155] on span "Overdue" at bounding box center [289, 158] width 33 height 12
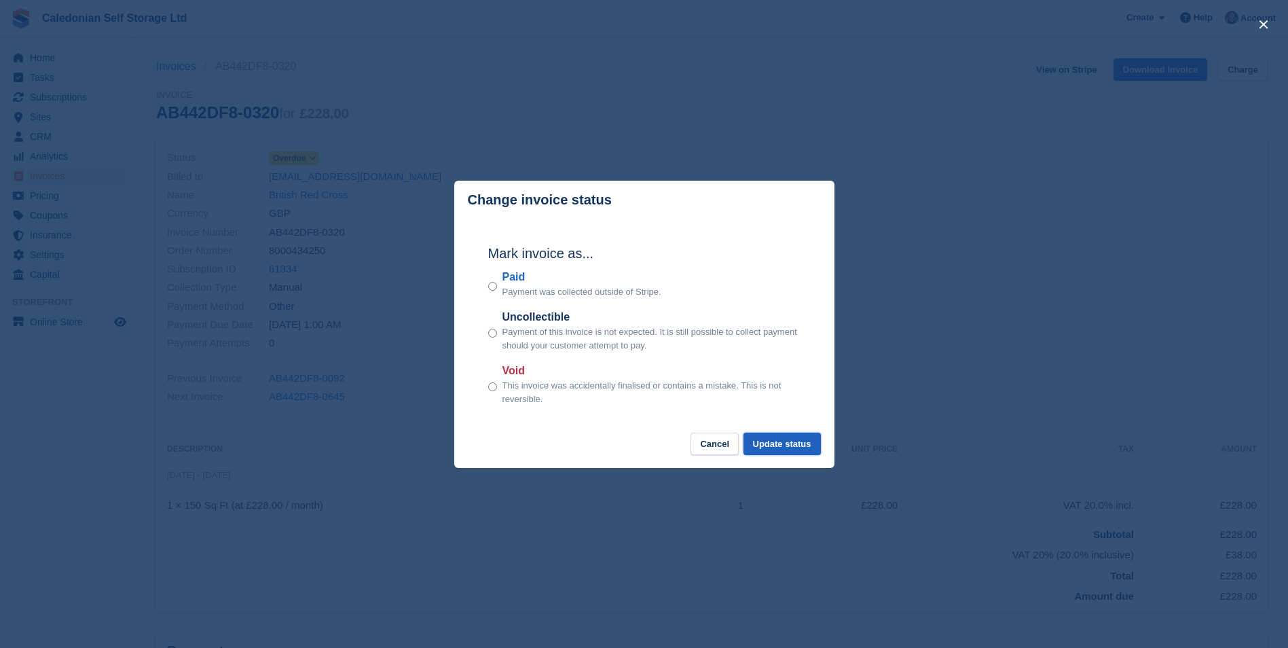
click at [773, 437] on button "Update status" at bounding box center [781, 443] width 77 height 22
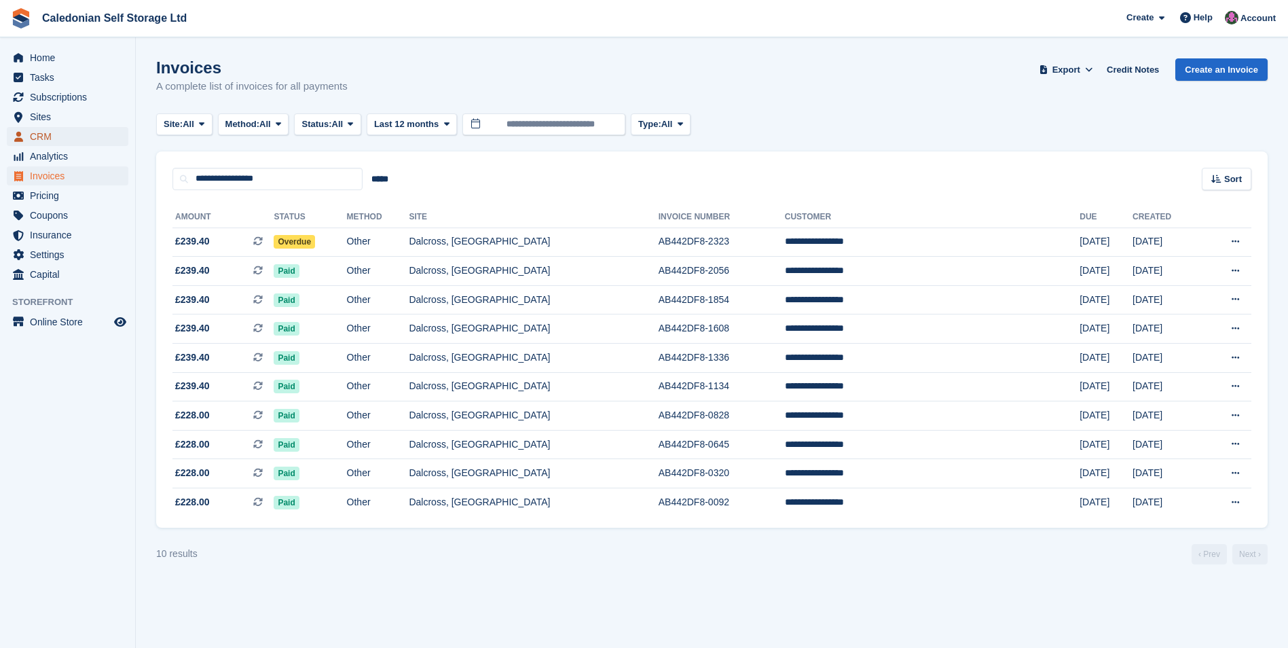
drag, startPoint x: 75, startPoint y: 142, endPoint x: 95, endPoint y: 141, distance: 19.7
click at [75, 141] on span "CRM" at bounding box center [70, 136] width 81 height 19
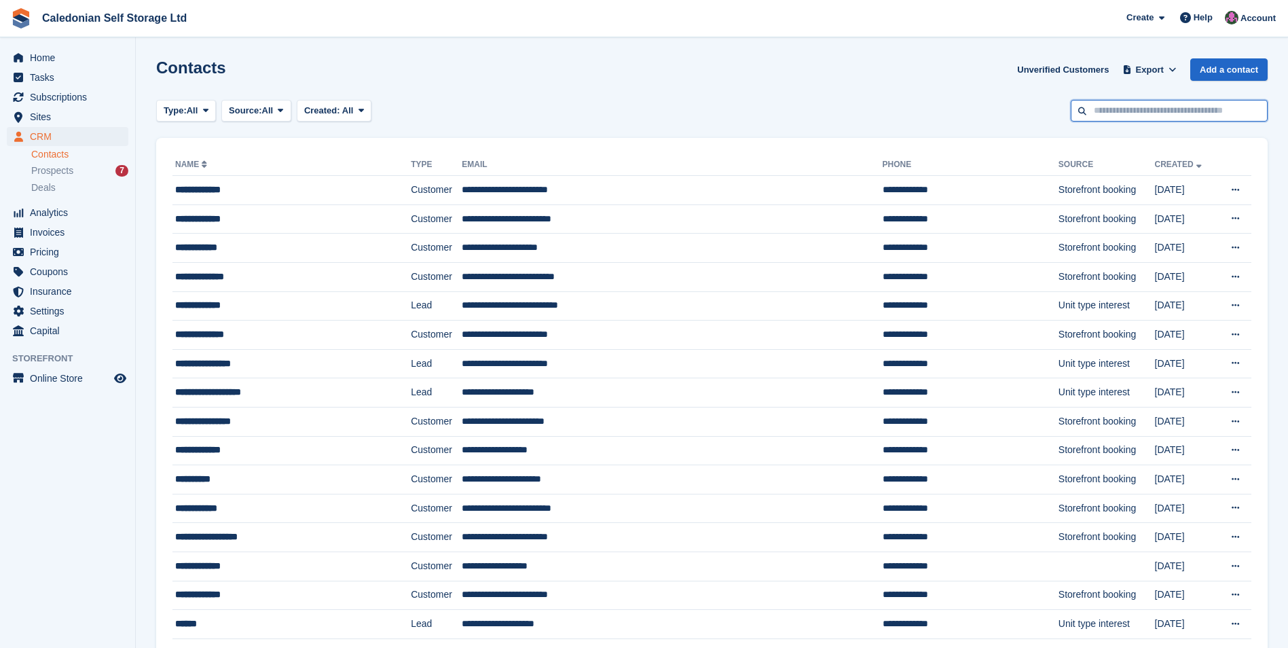
click at [1144, 105] on input "text" at bounding box center [1169, 111] width 197 height 22
type input "****"
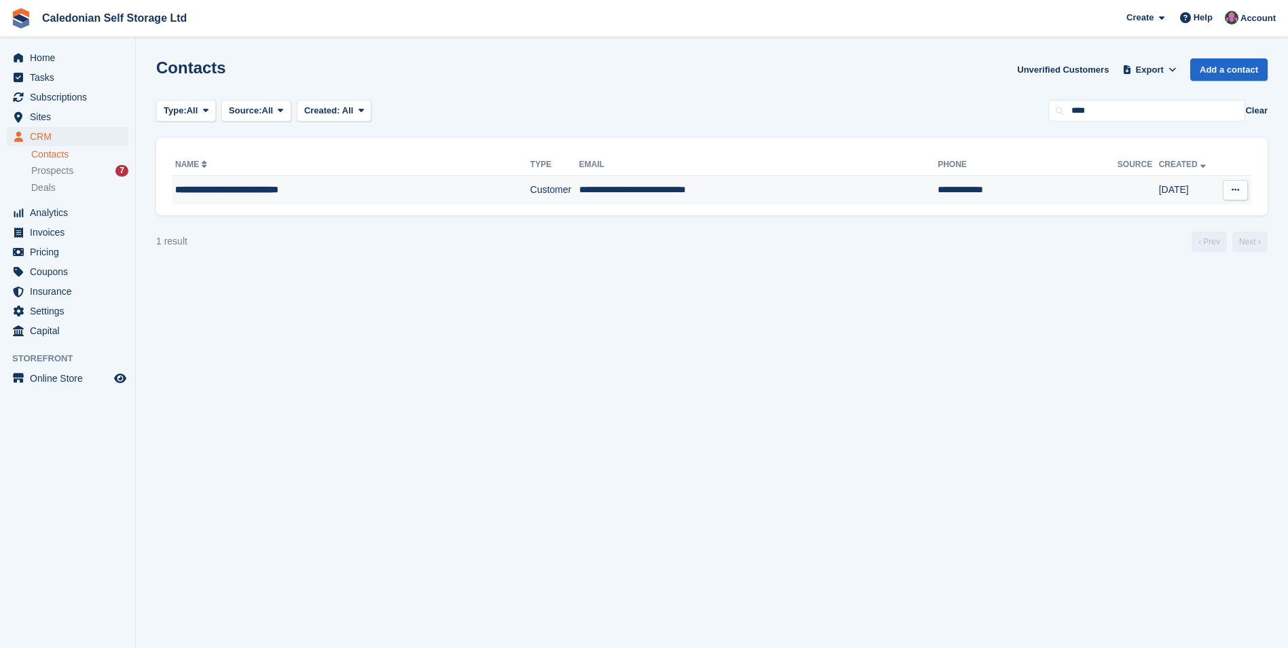
click at [693, 191] on td "**********" at bounding box center [758, 190] width 358 height 29
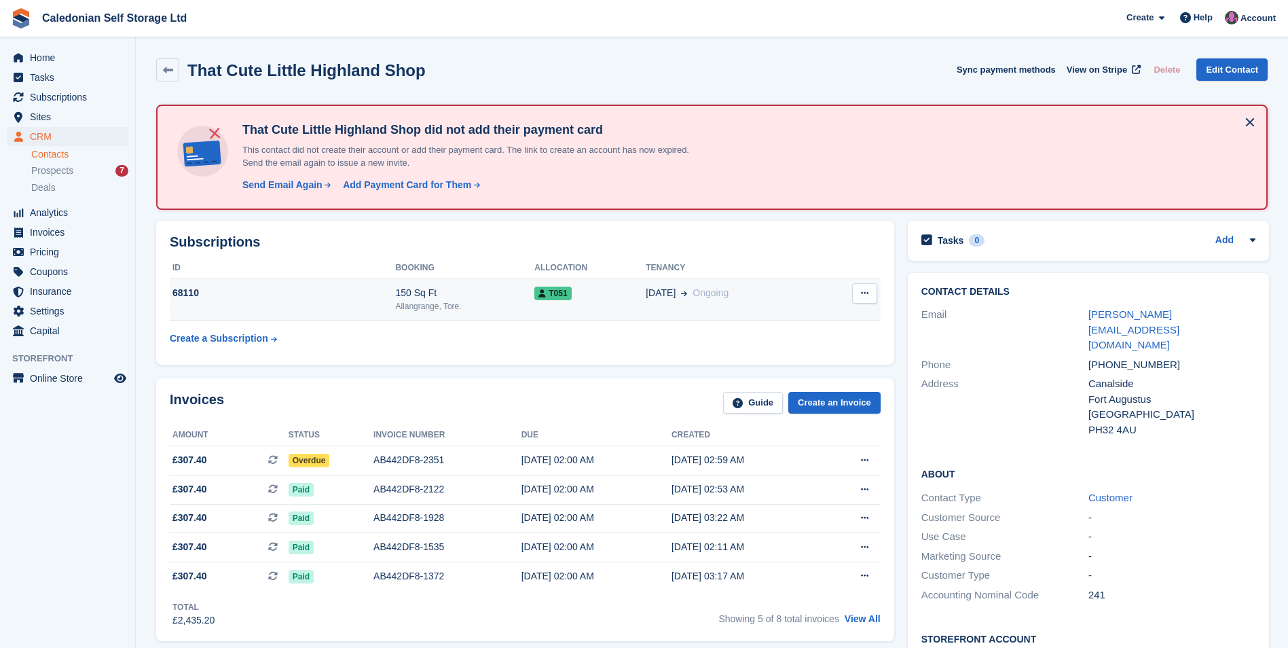
click at [344, 297] on div "68110" at bounding box center [282, 293] width 225 height 14
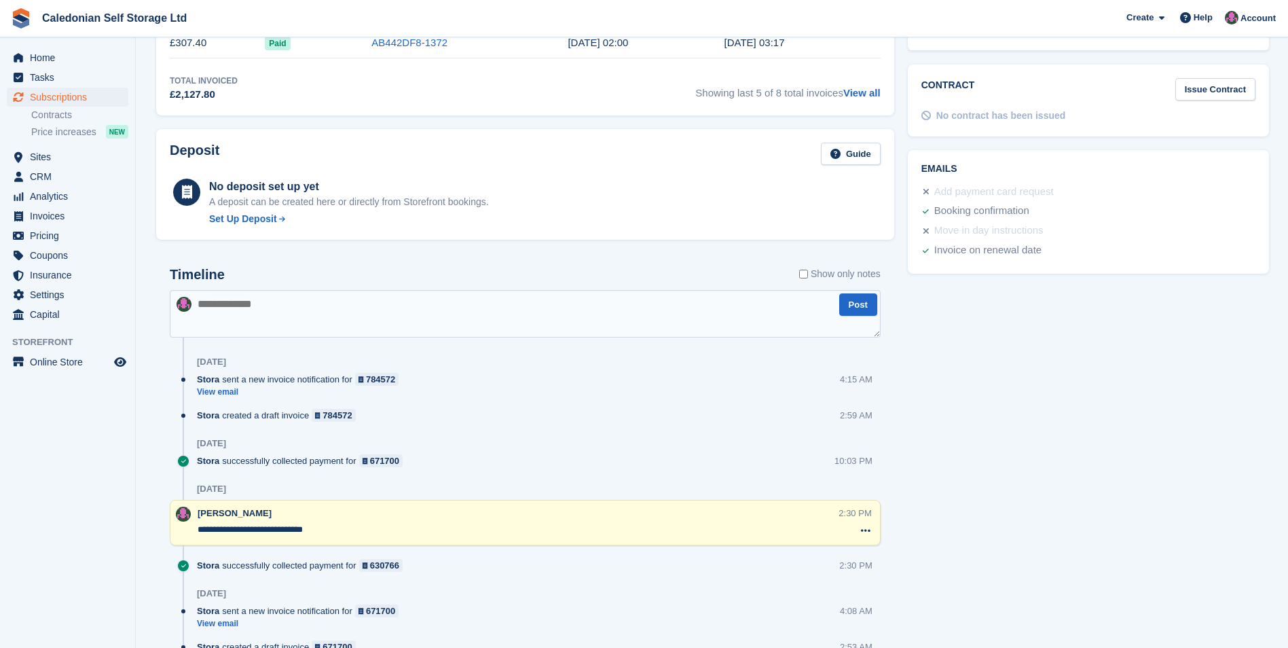
scroll to position [625, 0]
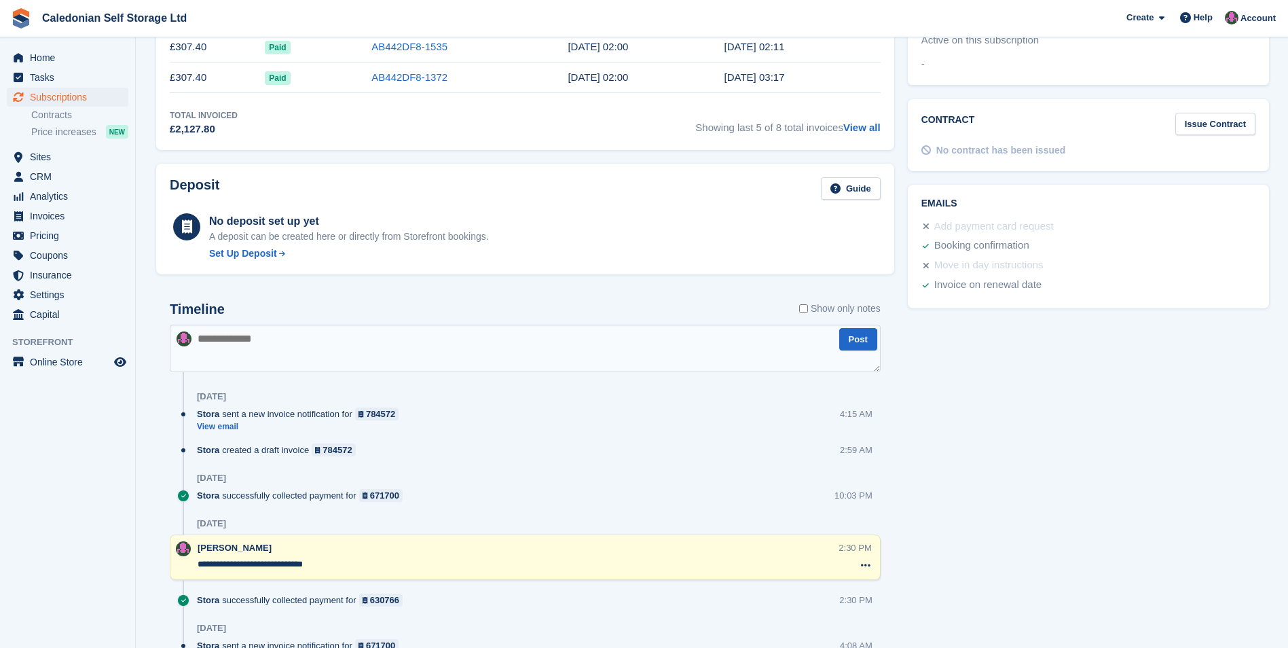
click at [297, 328] on textarea at bounding box center [525, 348] width 711 height 48
type textarea "**********"
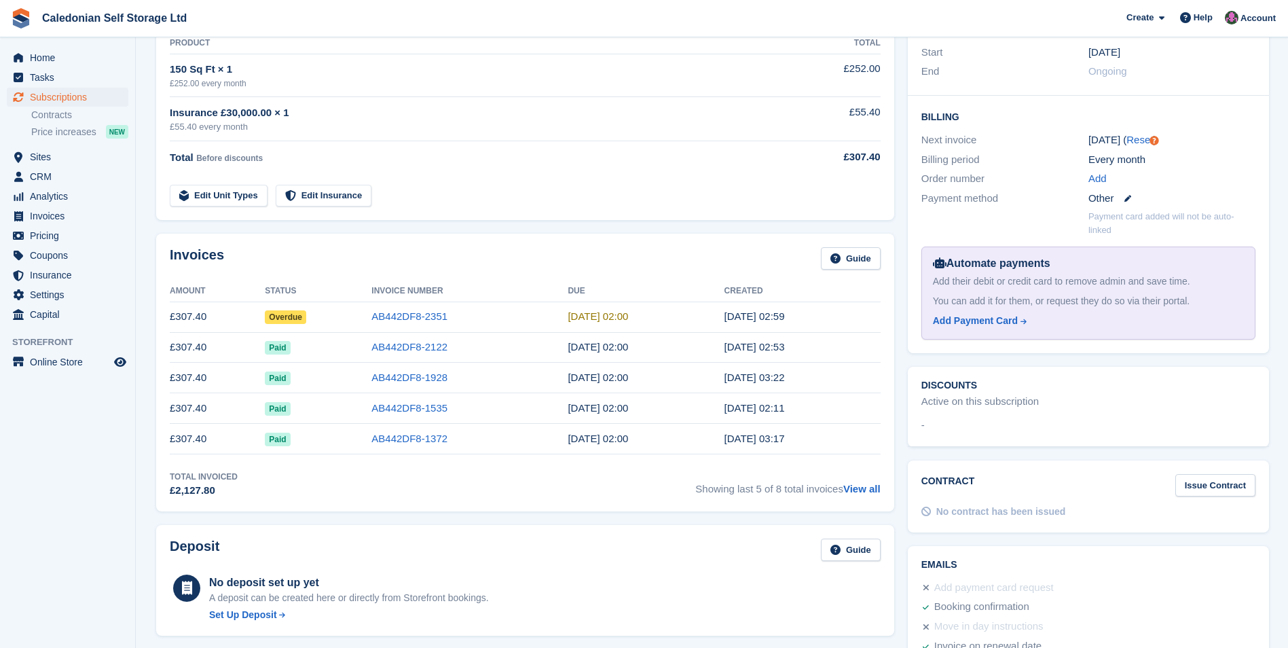
scroll to position [285, 0]
